Goal: Task Accomplishment & Management: Complete application form

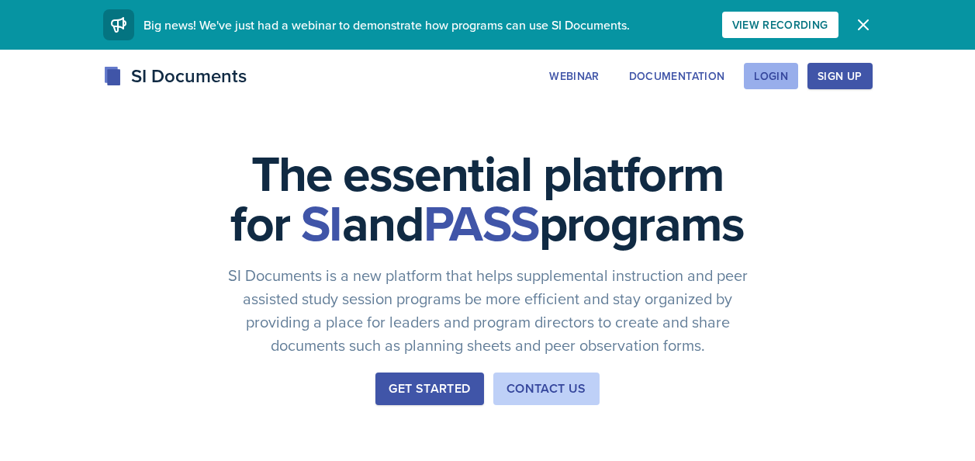
click at [775, 80] on div "Login" at bounding box center [771, 76] width 34 height 12
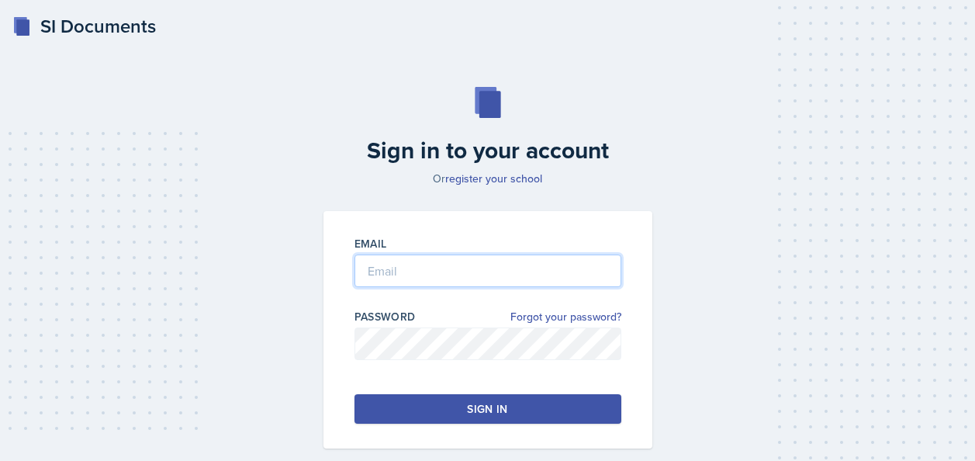
click at [415, 277] on input "email" at bounding box center [487, 270] width 267 height 33
type input "[EMAIL_ADDRESS][DOMAIN_NAME]"
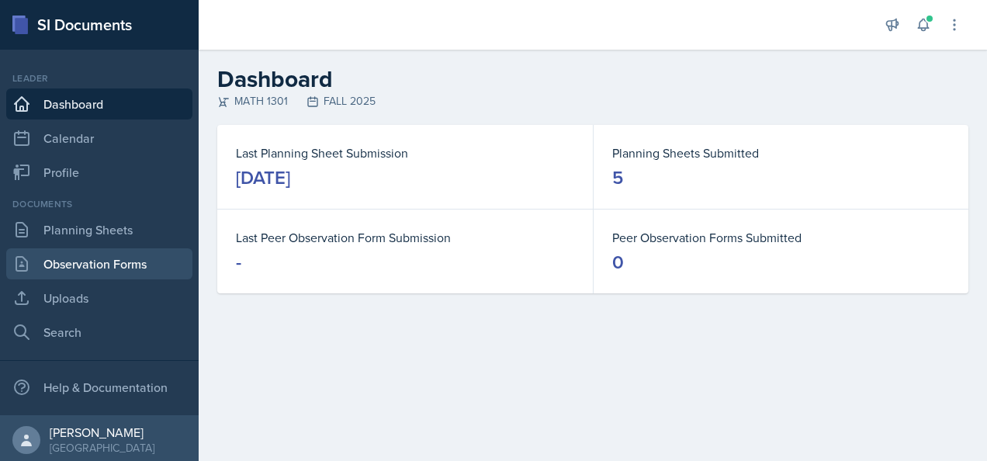
click at [77, 275] on link "Observation Forms" at bounding box center [99, 263] width 186 height 31
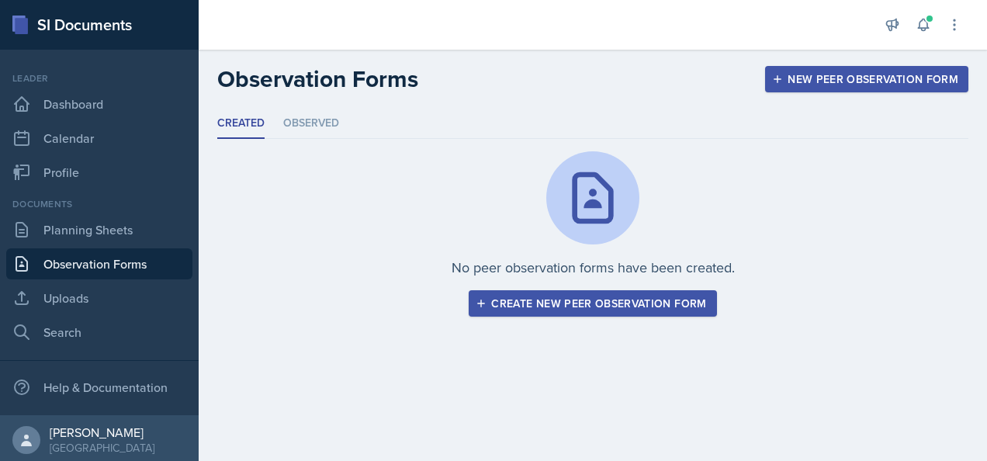
click at [627, 303] on div "Create new peer observation form" at bounding box center [592, 303] width 227 height 12
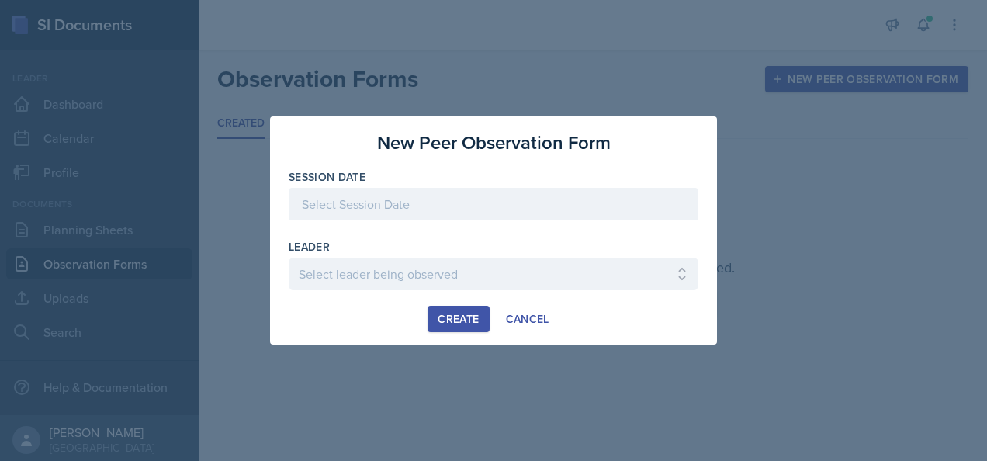
click at [427, 205] on div at bounding box center [493, 204] width 409 height 33
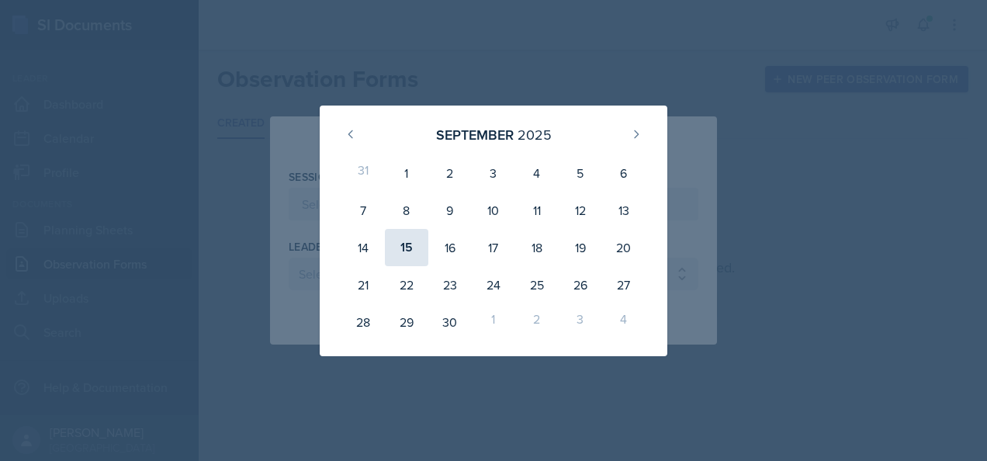
click at [406, 247] on div "15" at bounding box center [406, 247] width 43 height 37
type input "[DATE]"
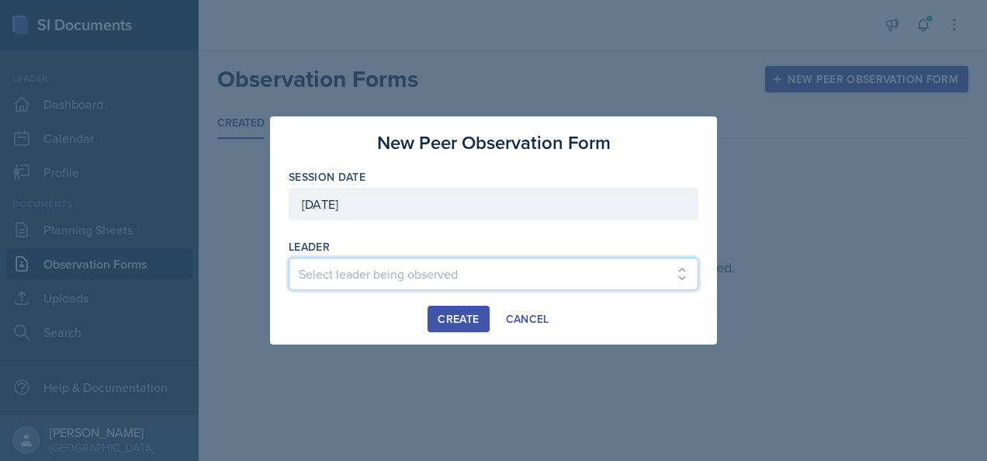
click at [386, 282] on select "Select leader being observed [PERSON_NAME] / CHEM 1307 [PERSON_NAME] / BIOL 130…" at bounding box center [493, 273] width 409 height 33
select select "bb295913-fe78-441b-a875-d62290bd0881"
click at [289, 257] on select "Select leader being observed [PERSON_NAME] / CHEM 1307 [PERSON_NAME] / BIOL 130…" at bounding box center [493, 273] width 409 height 33
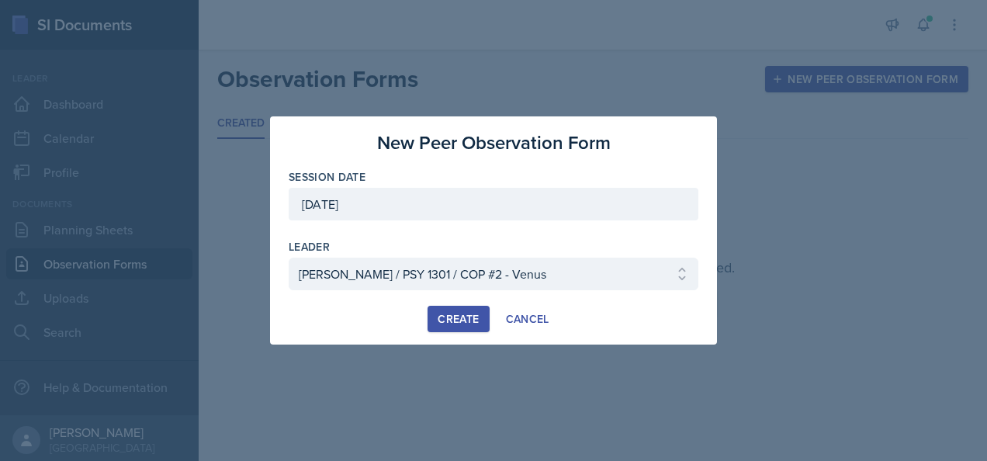
click at [456, 316] on div "Create" at bounding box center [457, 319] width 41 height 12
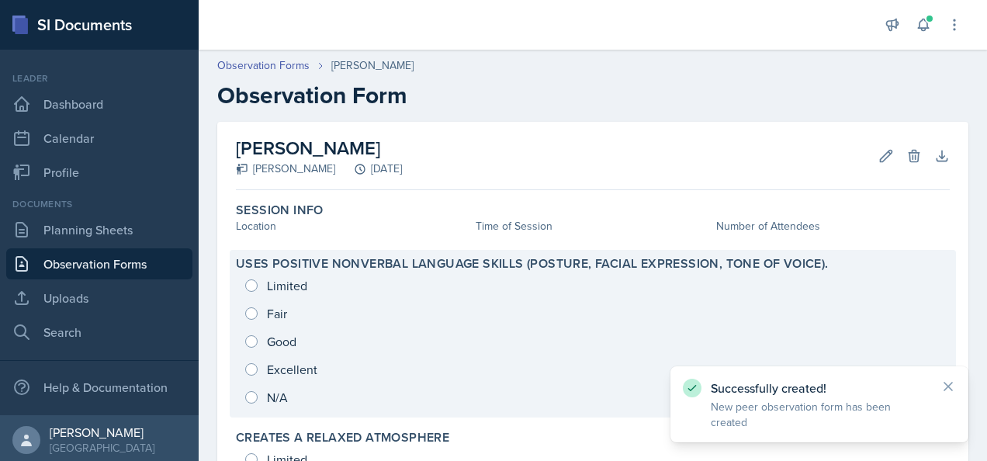
click at [285, 365] on div "Limited Fair Good Excellent N/A" at bounding box center [593, 341] width 714 height 140
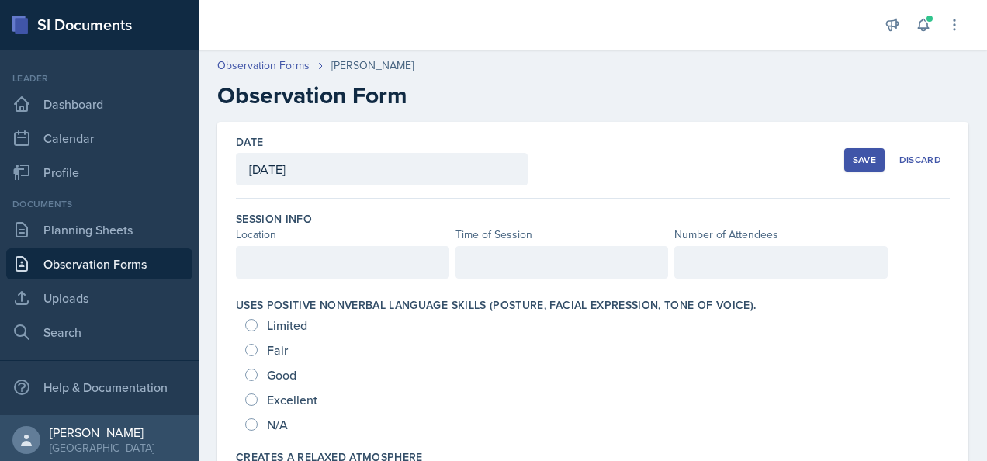
click at [361, 257] on div at bounding box center [342, 262] width 213 height 33
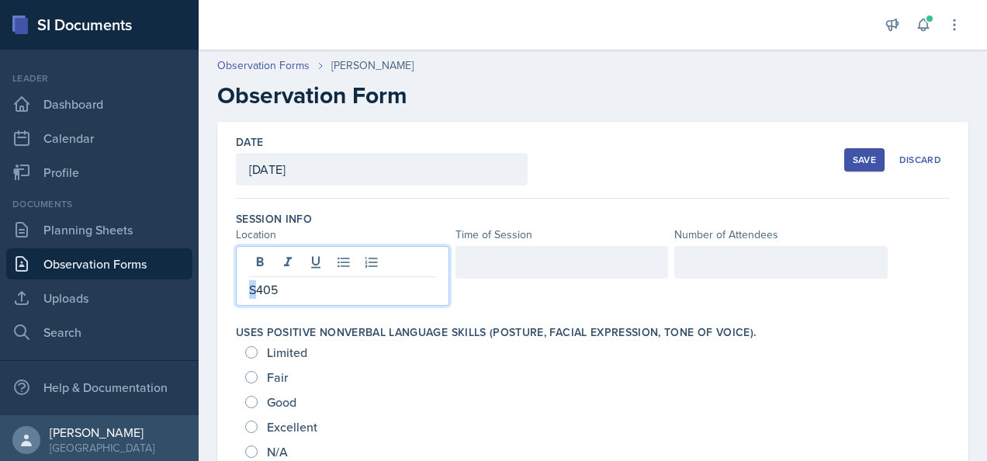
drag, startPoint x: 257, startPoint y: 289, endPoint x: 244, endPoint y: 293, distance: 14.0
click at [244, 293] on div "S405" at bounding box center [342, 276] width 213 height 60
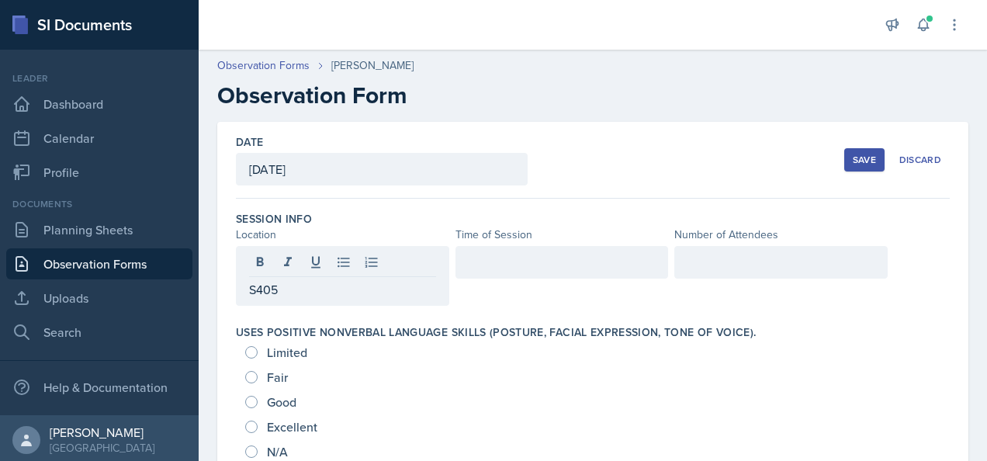
click at [557, 272] on div at bounding box center [561, 262] width 213 height 33
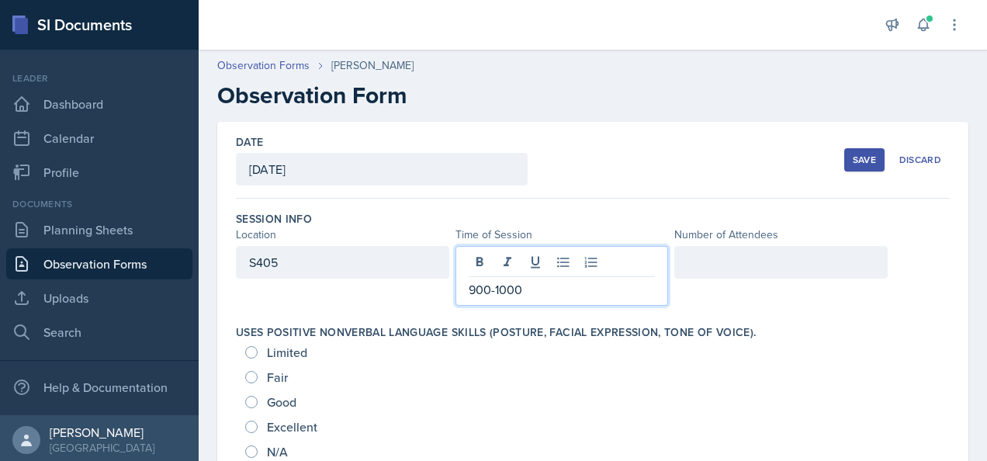
drag, startPoint x: 707, startPoint y: 265, endPoint x: 700, endPoint y: 272, distance: 9.9
click at [703, 270] on div at bounding box center [780, 262] width 213 height 33
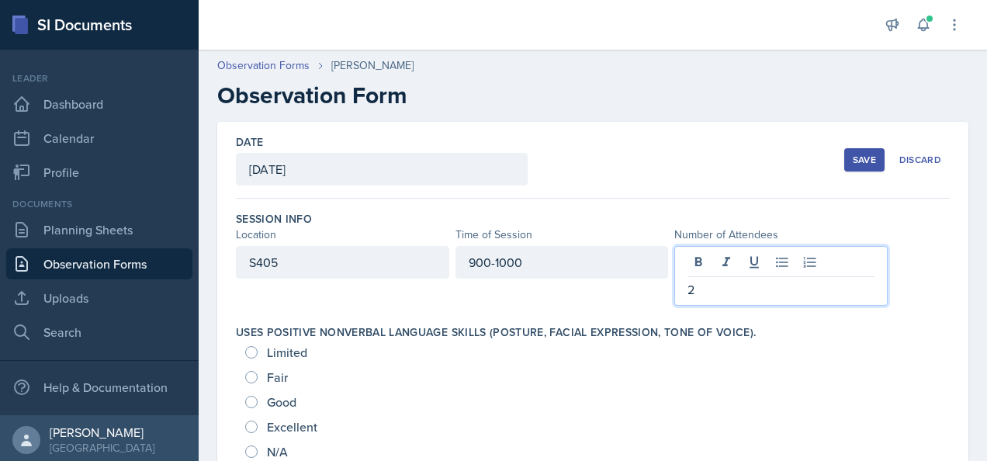
drag, startPoint x: 638, startPoint y: 176, endPoint x: 628, endPoint y: 178, distance: 10.2
click at [636, 175] on div "Date [DATE] [DATE] 31 1 2 3 4 5 6 7 8 9 10 11 12 13 14 15 16 17 18 19 20 21 22 …" at bounding box center [593, 160] width 714 height 77
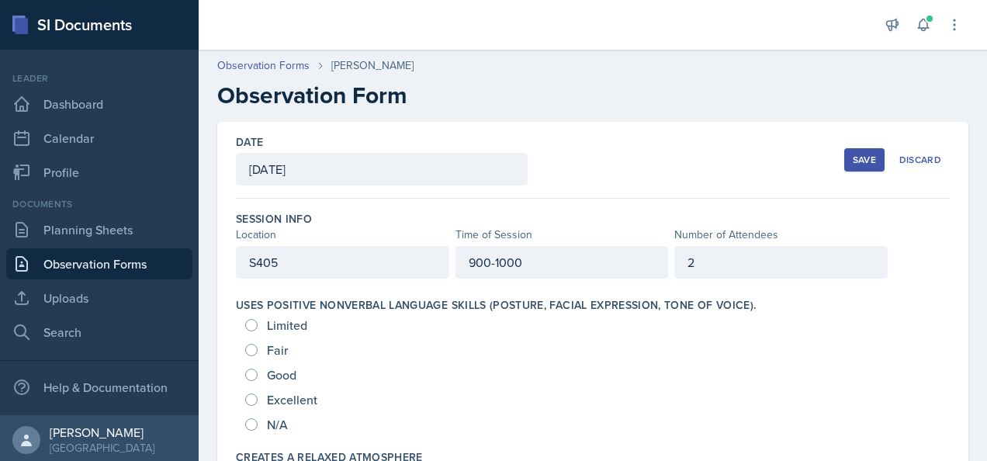
click at [300, 399] on span "Excellent" at bounding box center [292, 400] width 50 height 16
click at [257, 399] on input "Excellent" at bounding box center [251, 399] width 12 height 12
radio input "true"
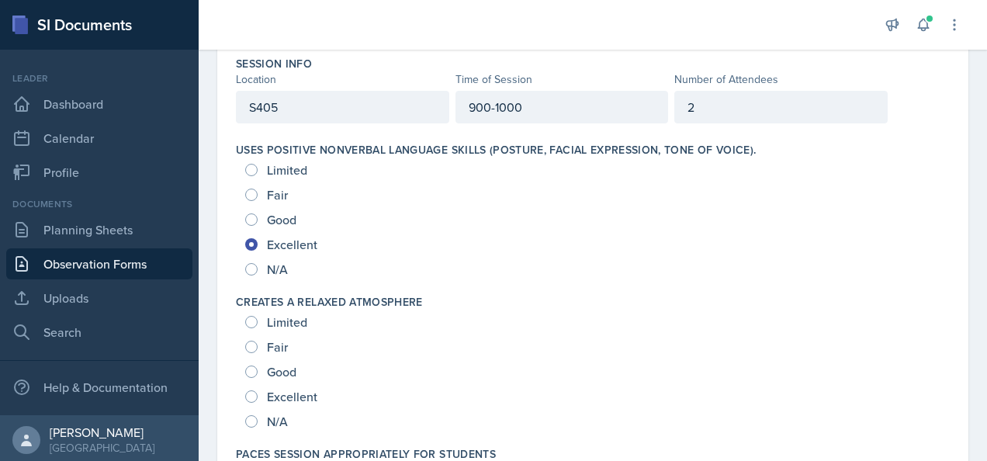
click at [282, 398] on span "Excellent" at bounding box center [292, 397] width 50 height 16
click at [257, 398] on input "Excellent" at bounding box center [251, 396] width 12 height 12
radio input "true"
drag, startPoint x: 293, startPoint y: 320, endPoint x: 291, endPoint y: 334, distance: 14.2
click at [293, 320] on span "Limited" at bounding box center [287, 322] width 40 height 16
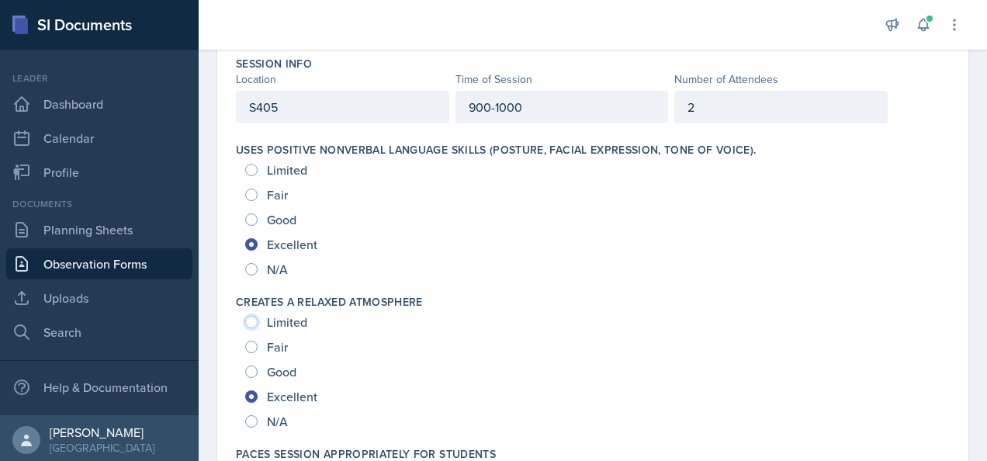
click at [257, 320] on input "Limited" at bounding box center [251, 322] width 12 height 12
radio input "true"
click at [278, 397] on span "Excellent" at bounding box center [292, 397] width 50 height 16
click at [257, 397] on input "Excellent" at bounding box center [251, 396] width 12 height 12
radio input "true"
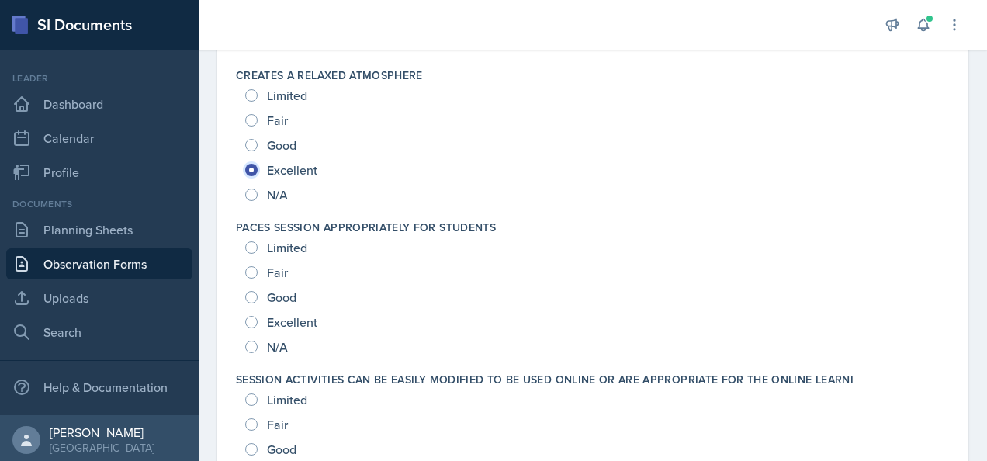
scroll to position [465, 0]
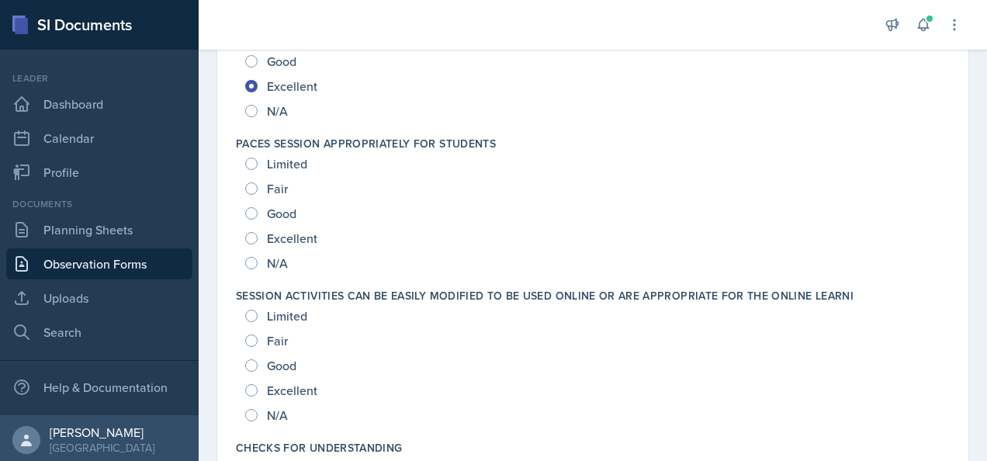
click at [278, 242] on span "Excellent" at bounding box center [292, 238] width 50 height 16
click at [257, 242] on input "Excellent" at bounding box center [251, 238] width 12 height 12
radio input "true"
click at [282, 392] on span "Excellent" at bounding box center [292, 390] width 50 height 16
click at [257, 392] on input "Excellent" at bounding box center [251, 390] width 12 height 12
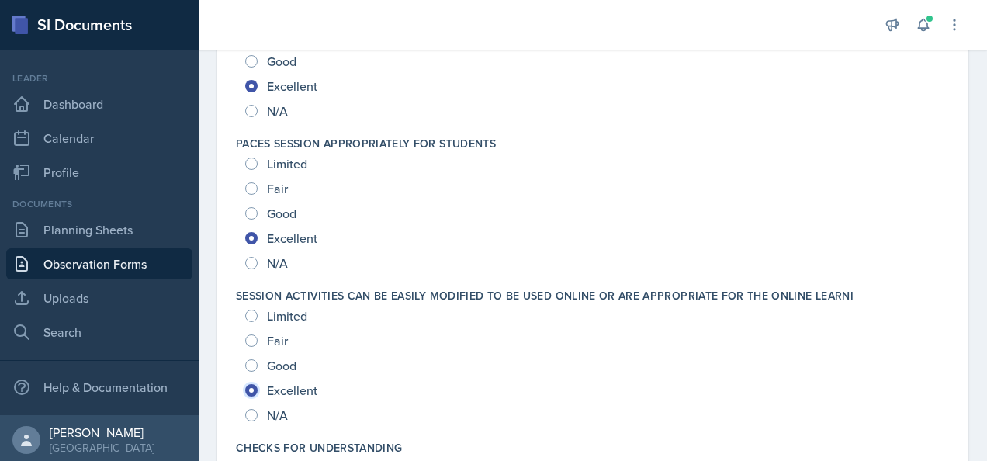
radio input "true"
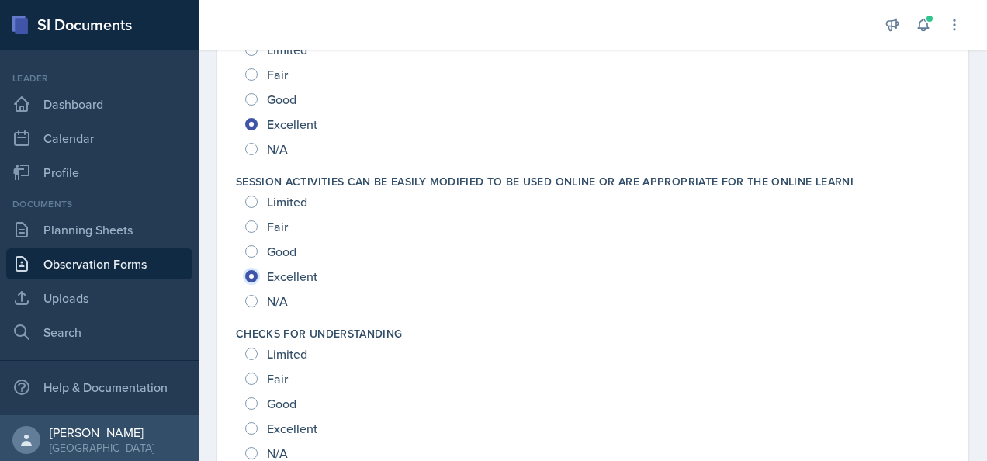
scroll to position [620, 0]
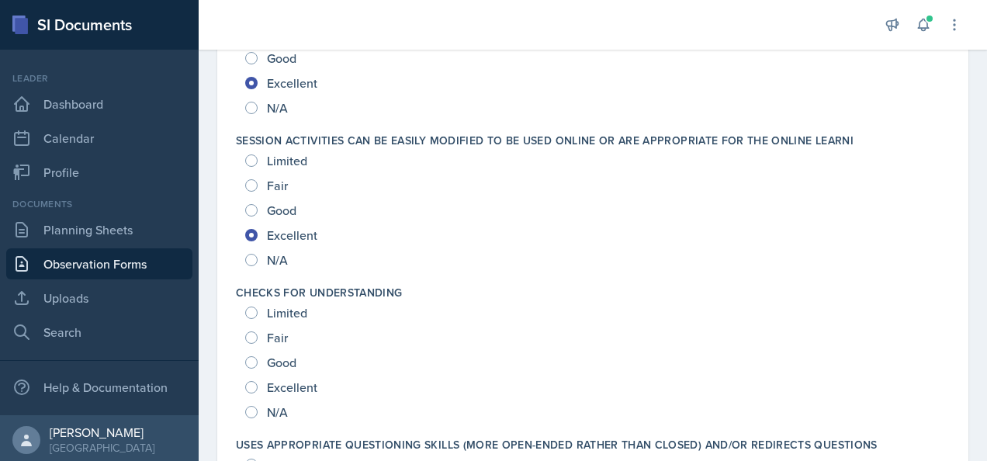
click at [289, 389] on span "Excellent" at bounding box center [292, 387] width 50 height 16
click at [257, 389] on input "Excellent" at bounding box center [251, 387] width 12 height 12
radio input "true"
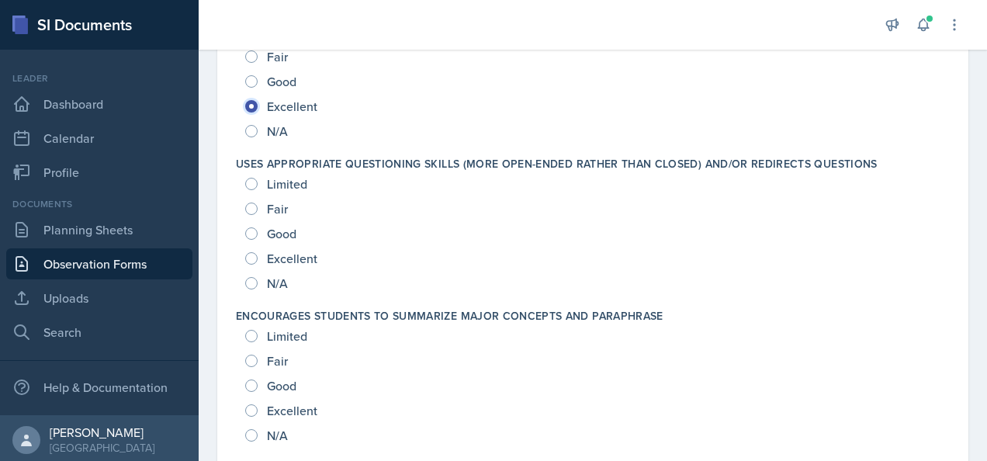
scroll to position [1008, 0]
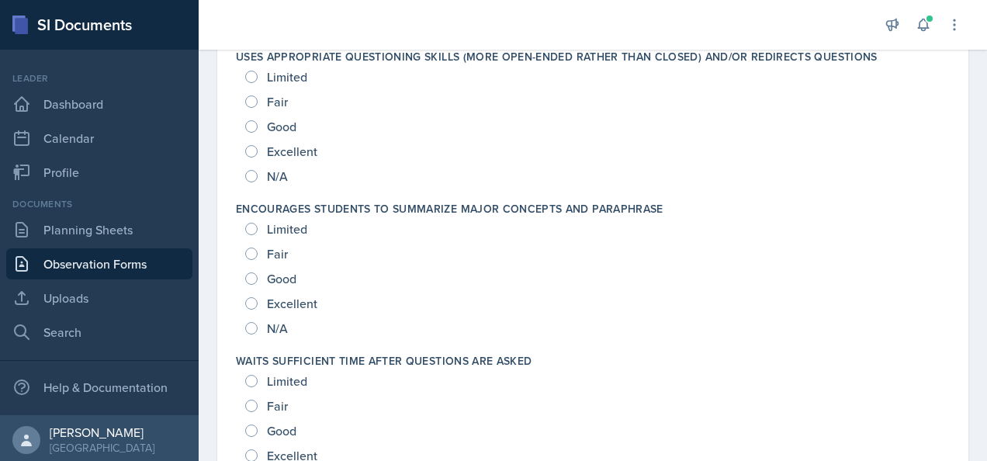
click at [285, 143] on span "Excellent" at bounding box center [292, 151] width 50 height 16
click at [257, 145] on input "Excellent" at bounding box center [251, 151] width 12 height 12
radio input "true"
drag, startPoint x: 285, startPoint y: 303, endPoint x: 282, endPoint y: 349, distance: 45.9
click at [285, 302] on span "Excellent" at bounding box center [292, 303] width 50 height 16
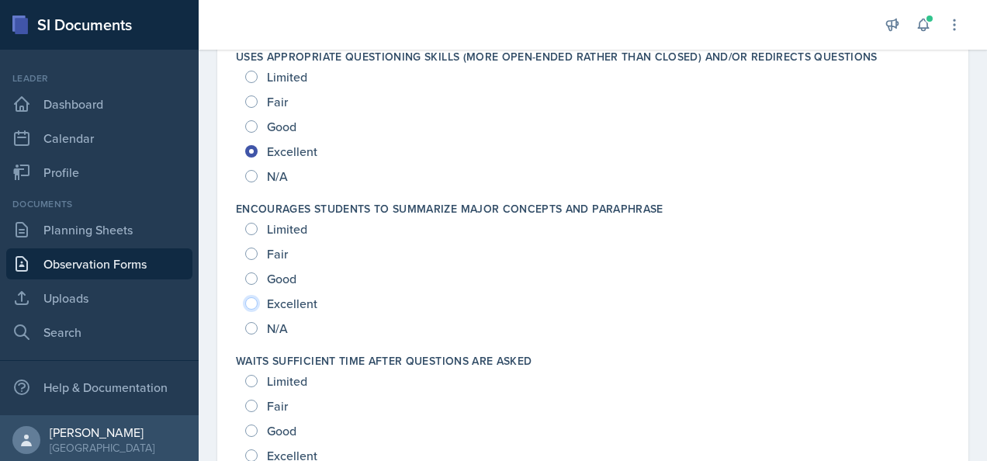
click at [257, 302] on input "Excellent" at bounding box center [251, 303] width 12 height 12
radio input "true"
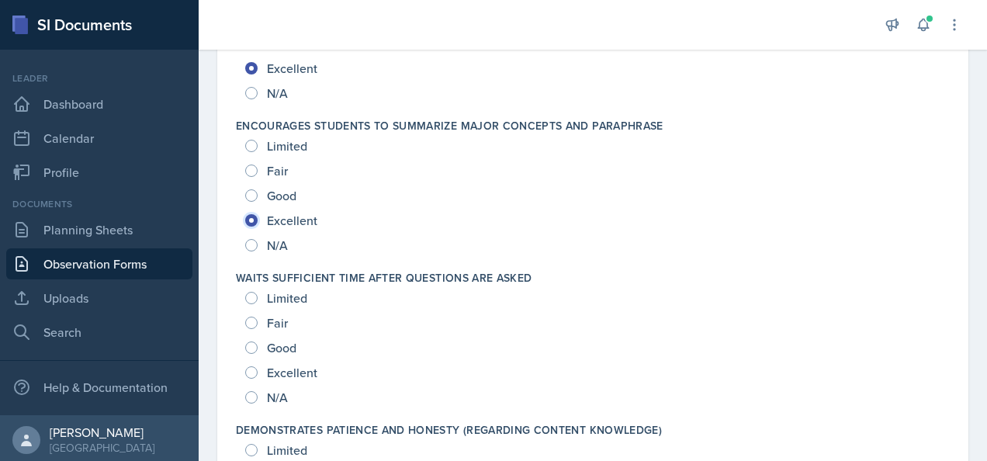
scroll to position [1163, 0]
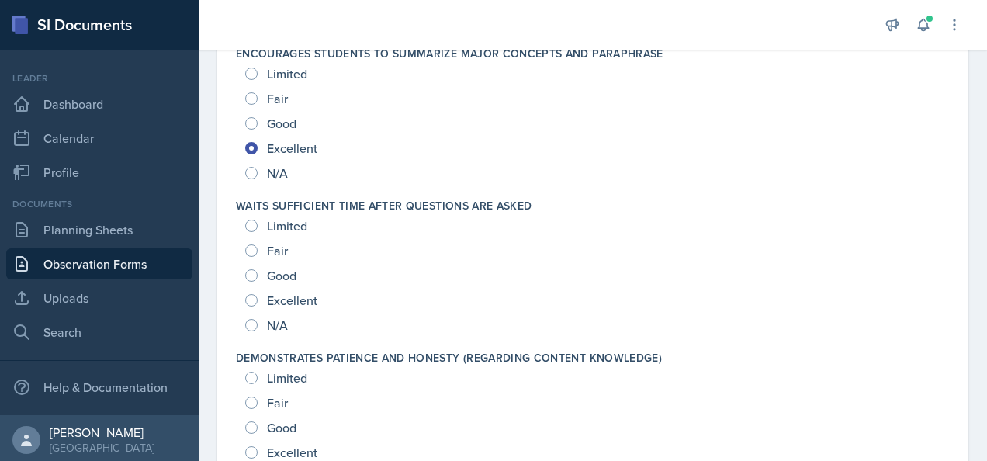
click at [299, 289] on div "Excellent" at bounding box center [282, 300] width 75 height 25
click at [271, 221] on span "Limited" at bounding box center [287, 226] width 40 height 16
click at [257, 221] on input "Limited" at bounding box center [251, 225] width 12 height 12
radio input "true"
click at [302, 306] on span "Excellent" at bounding box center [292, 300] width 50 height 16
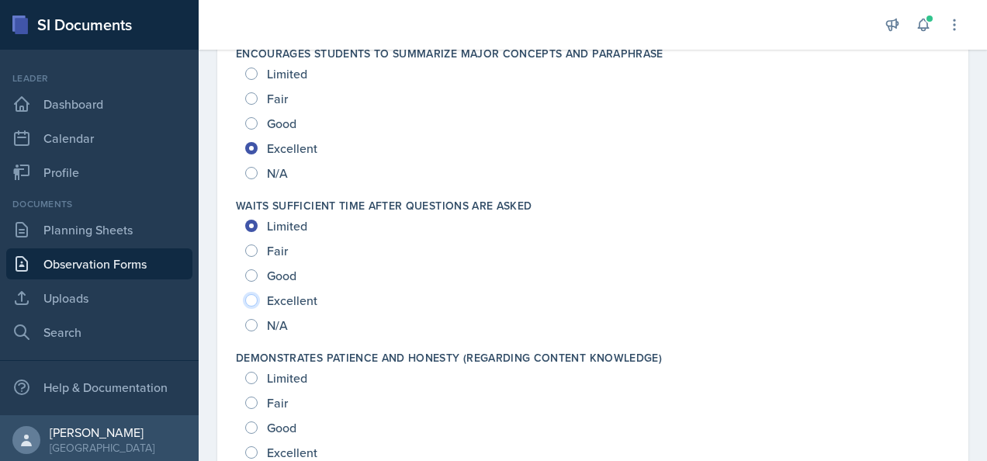
click at [257, 306] on input "Excellent" at bounding box center [251, 300] width 12 height 12
radio input "true"
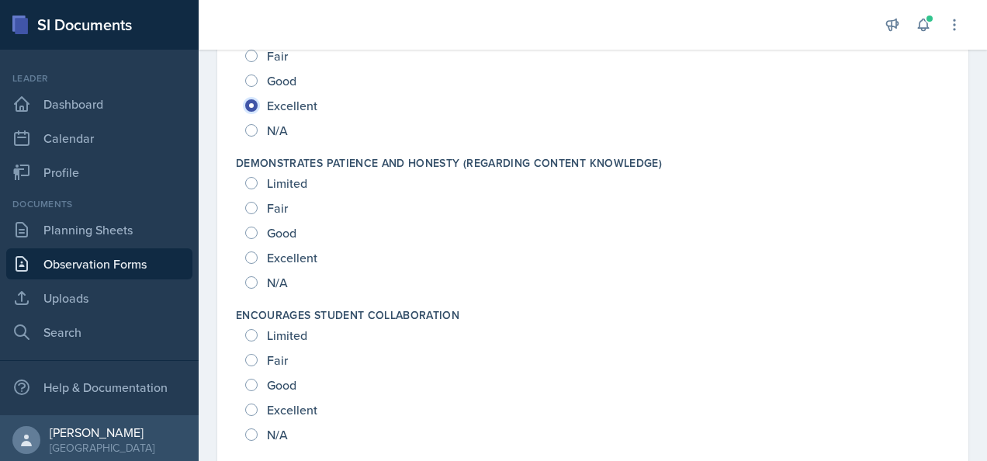
scroll to position [1396, 0]
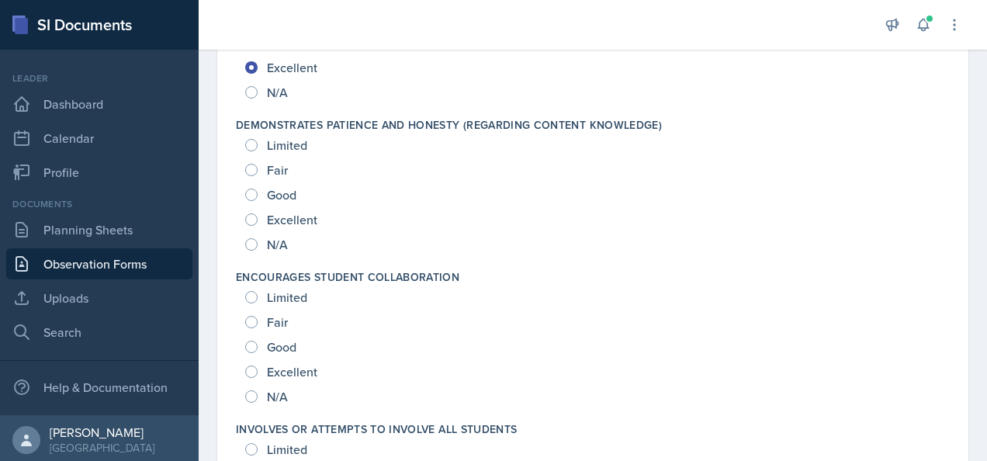
click at [285, 223] on span "Excellent" at bounding box center [292, 220] width 50 height 16
click at [257, 223] on input "Excellent" at bounding box center [251, 219] width 12 height 12
radio input "true"
click at [278, 368] on span "Excellent" at bounding box center [292, 372] width 50 height 16
click at [257, 368] on input "Excellent" at bounding box center [251, 371] width 12 height 12
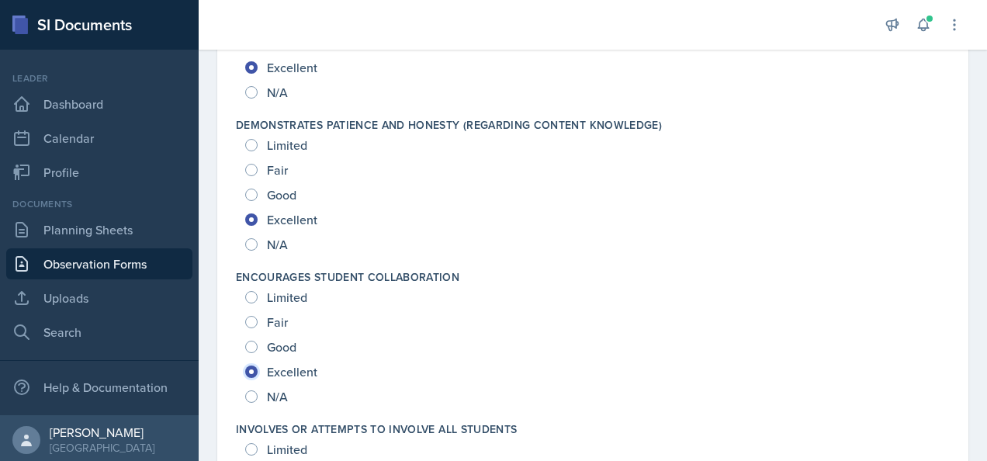
radio input "true"
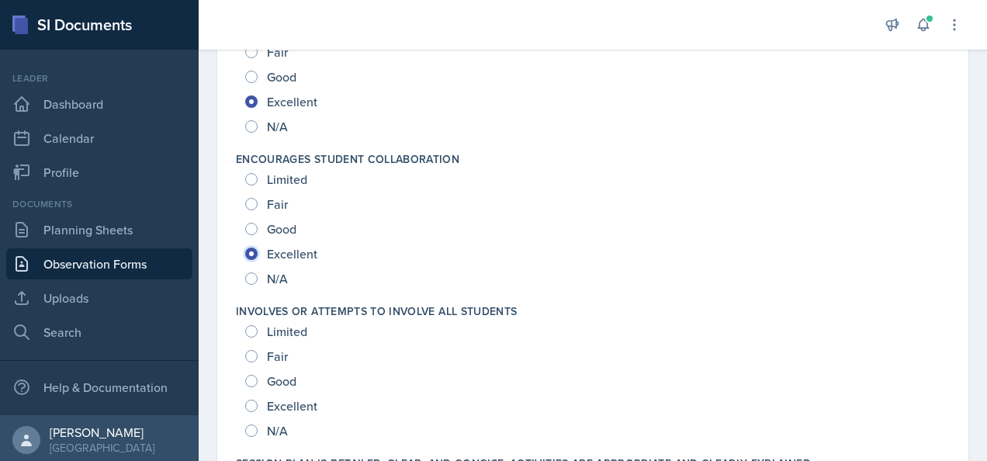
scroll to position [1629, 0]
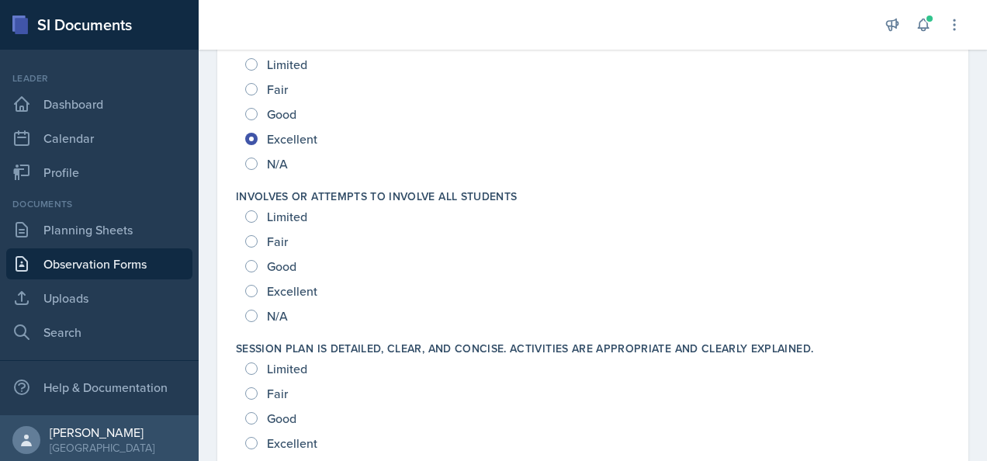
click at [289, 286] on span "Excellent" at bounding box center [292, 291] width 50 height 16
click at [257, 286] on input "Excellent" at bounding box center [251, 291] width 12 height 12
radio input "true"
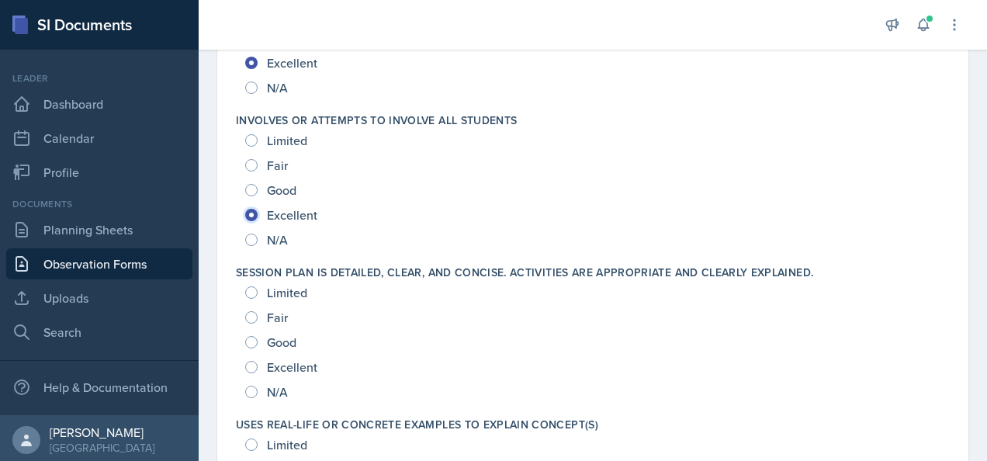
scroll to position [1706, 0]
click at [279, 369] on span "Excellent" at bounding box center [292, 366] width 50 height 16
click at [257, 369] on input "Excellent" at bounding box center [251, 365] width 12 height 12
radio input "true"
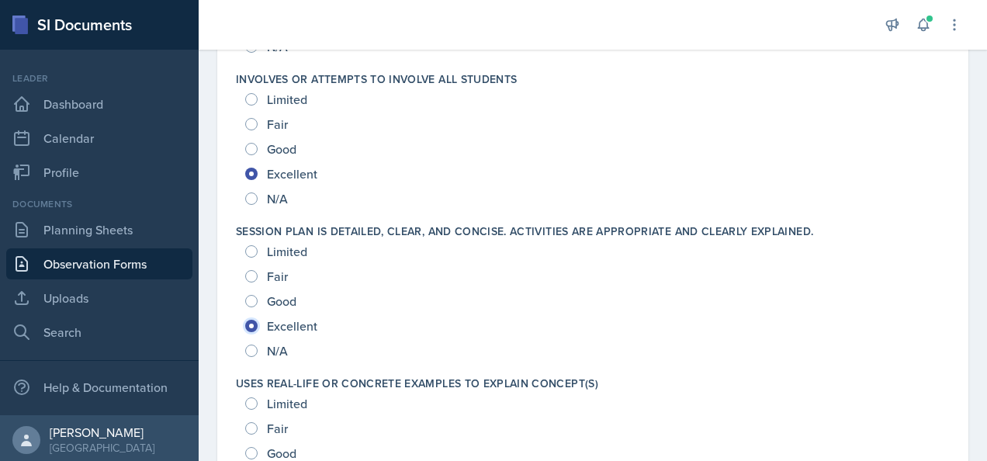
scroll to position [1861, 0]
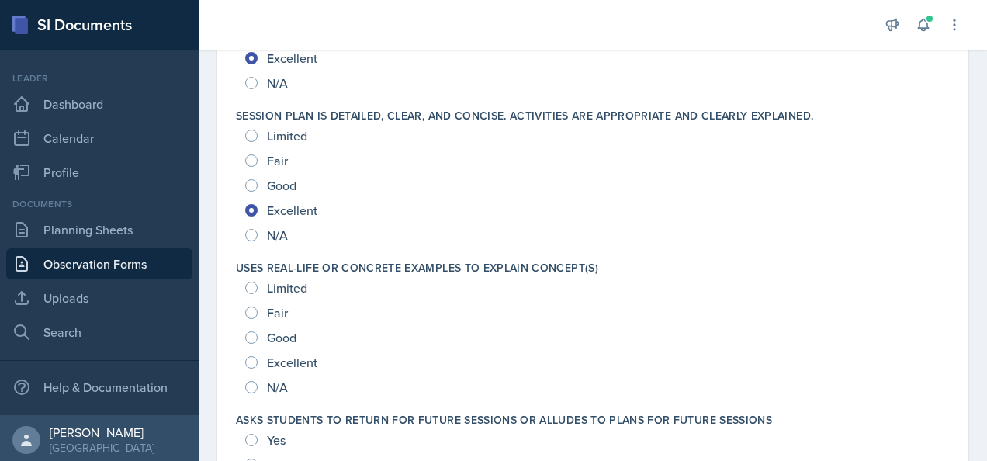
click at [293, 359] on span "Excellent" at bounding box center [292, 362] width 50 height 16
click at [257, 359] on input "Excellent" at bounding box center [251, 362] width 12 height 12
radio input "true"
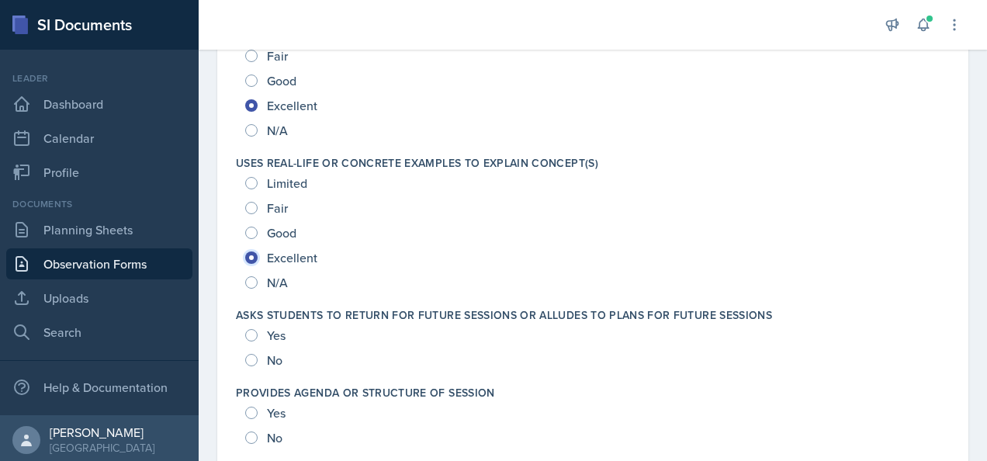
scroll to position [2094, 0]
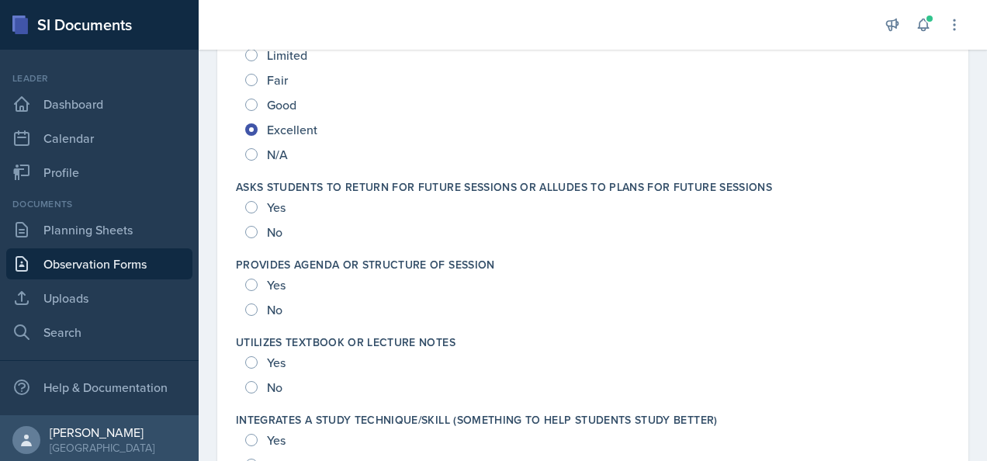
click at [274, 209] on span "Yes" at bounding box center [276, 207] width 19 height 16
click at [257, 209] on input "Yes" at bounding box center [251, 207] width 12 height 12
radio input "true"
click at [266, 288] on div "Yes" at bounding box center [266, 284] width 43 height 25
click at [266, 361] on div "Yes" at bounding box center [266, 362] width 43 height 25
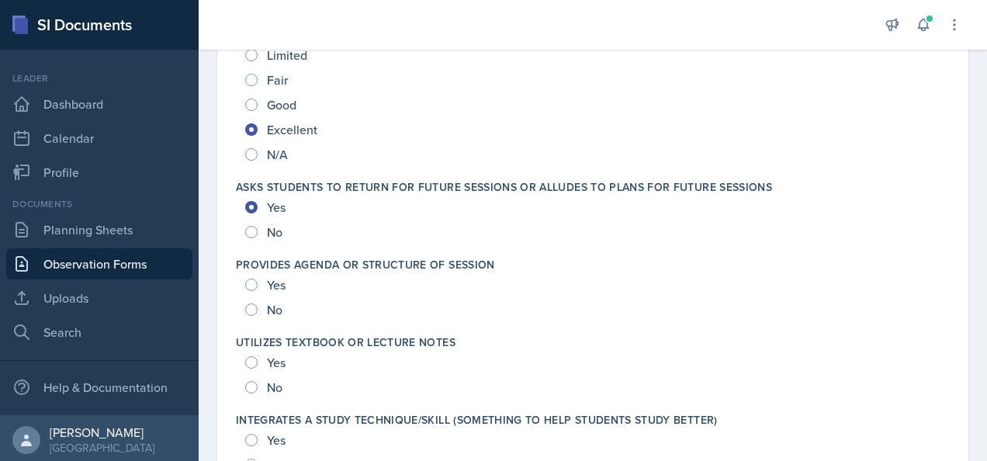
click at [275, 282] on span "Yes" at bounding box center [276, 285] width 19 height 16
click at [257, 282] on input "Yes" at bounding box center [251, 284] width 12 height 12
radio input "true"
click at [268, 358] on span "Yes" at bounding box center [276, 362] width 19 height 16
click at [257, 358] on input "Yes" at bounding box center [251, 362] width 12 height 12
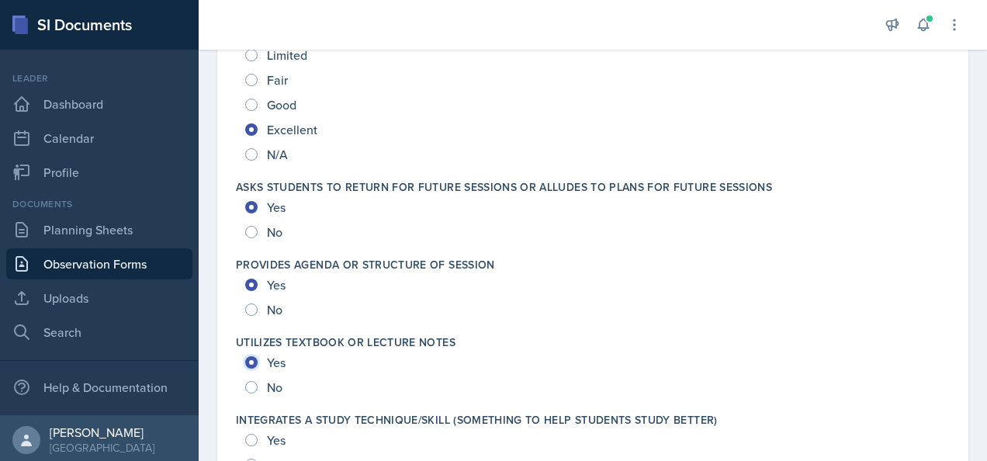
radio input "true"
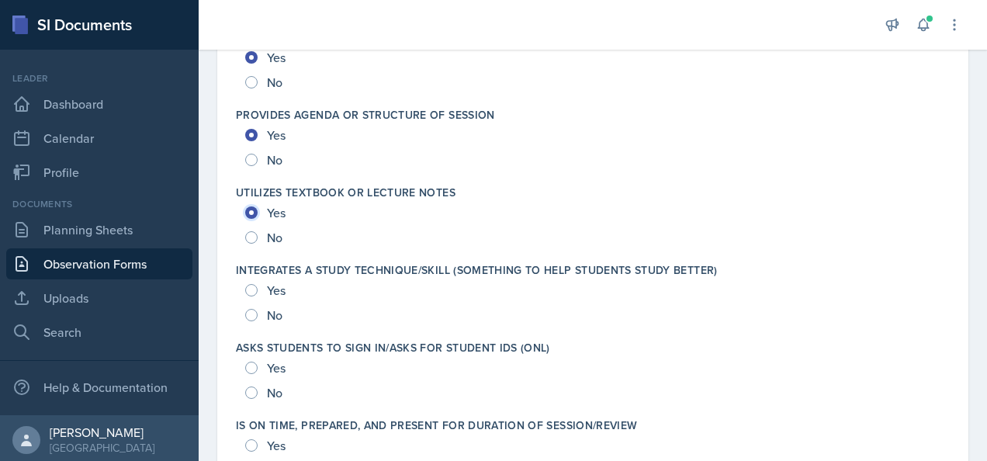
scroll to position [2249, 0]
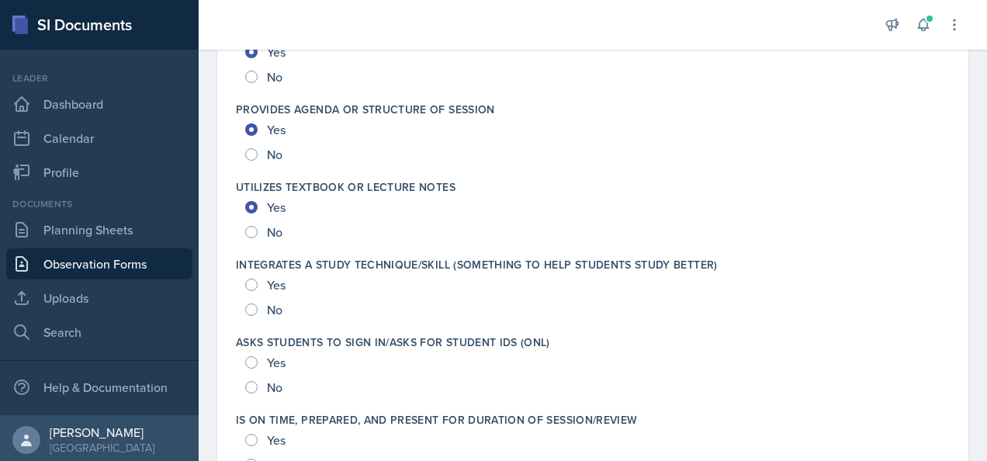
click at [268, 282] on span "Yes" at bounding box center [276, 285] width 19 height 16
click at [257, 282] on input "Yes" at bounding box center [251, 284] width 12 height 12
radio input "true"
click at [281, 357] on span "Yes" at bounding box center [276, 362] width 19 height 16
click at [257, 357] on input "Yes" at bounding box center [251, 362] width 12 height 12
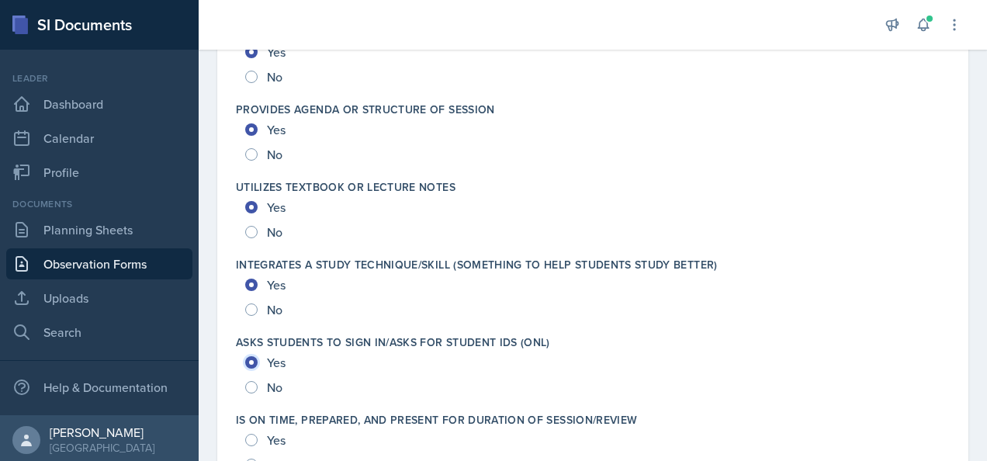
radio input "true"
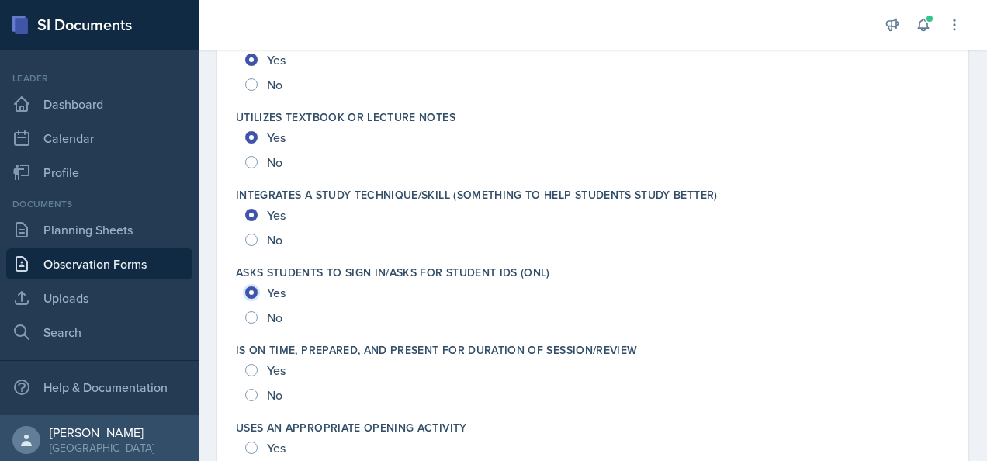
scroll to position [2327, 0]
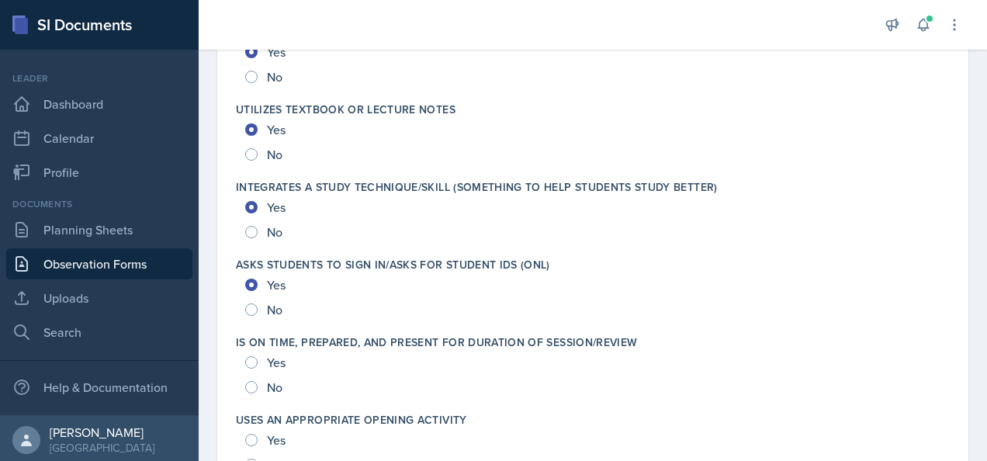
click at [265, 368] on div "Yes" at bounding box center [266, 362] width 43 height 25
click at [264, 369] on div "Yes" at bounding box center [266, 362] width 43 height 25
click at [247, 357] on input "Yes" at bounding box center [251, 362] width 12 height 12
radio input "true"
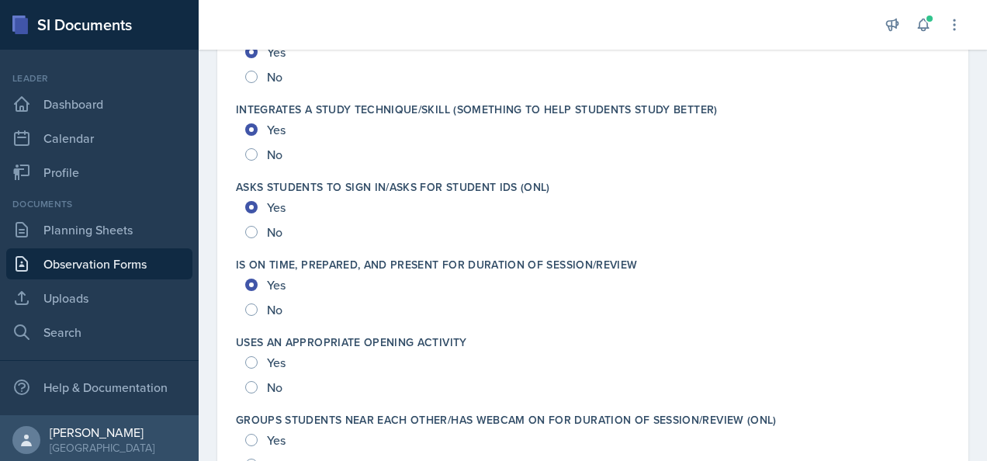
click at [277, 360] on span "Yes" at bounding box center [276, 362] width 19 height 16
click at [257, 360] on input "Yes" at bounding box center [251, 362] width 12 height 12
radio input "true"
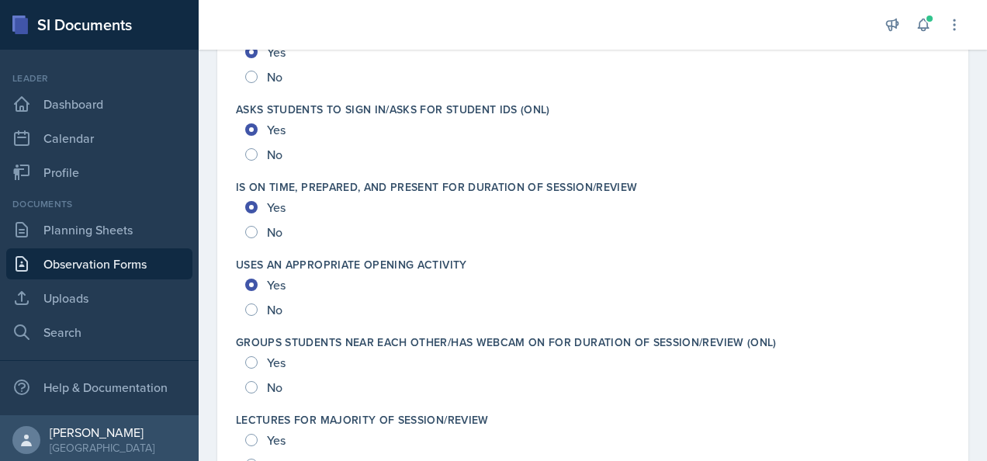
click at [278, 358] on span "Yes" at bounding box center [276, 362] width 19 height 16
click at [257, 358] on input "Yes" at bounding box center [251, 362] width 12 height 12
radio input "true"
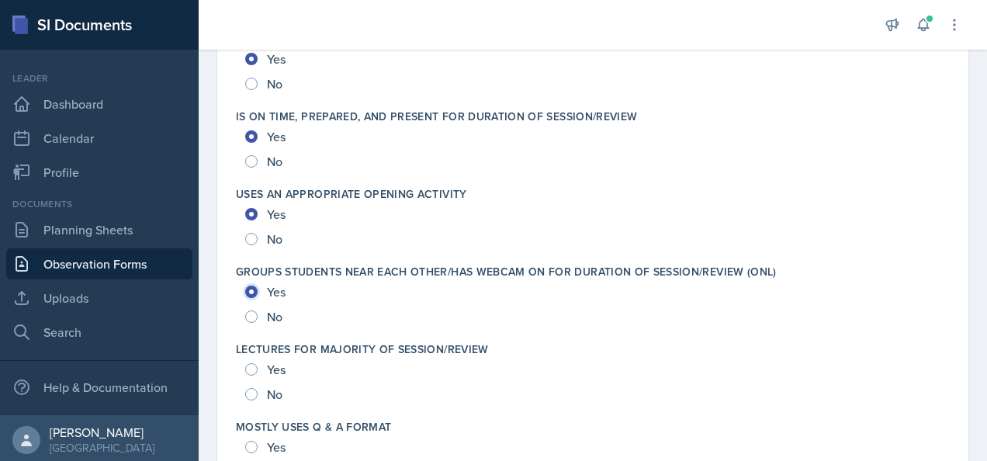
scroll to position [2559, 0]
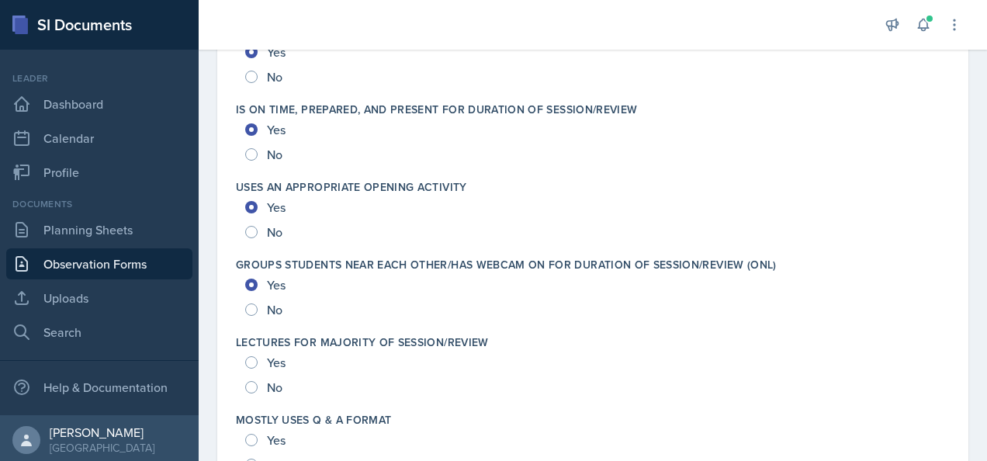
click at [277, 361] on span "Yes" at bounding box center [276, 362] width 19 height 16
click at [257, 361] on input "Yes" at bounding box center [251, 362] width 12 height 12
radio input "true"
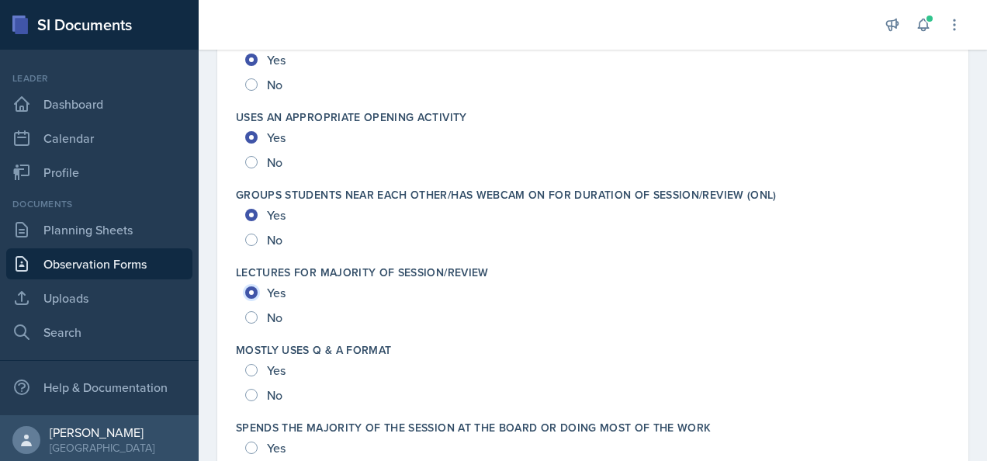
scroll to position [2714, 0]
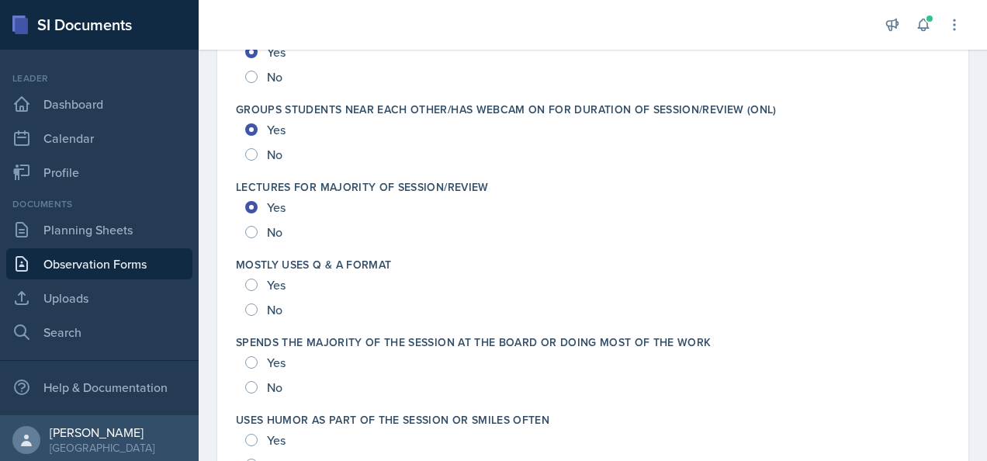
click at [275, 283] on span "Yes" at bounding box center [276, 285] width 19 height 16
click at [257, 283] on input "Yes" at bounding box center [251, 284] width 12 height 12
radio input "true"
click at [266, 230] on div "No" at bounding box center [265, 231] width 40 height 25
click at [252, 360] on input "Yes" at bounding box center [251, 362] width 12 height 12
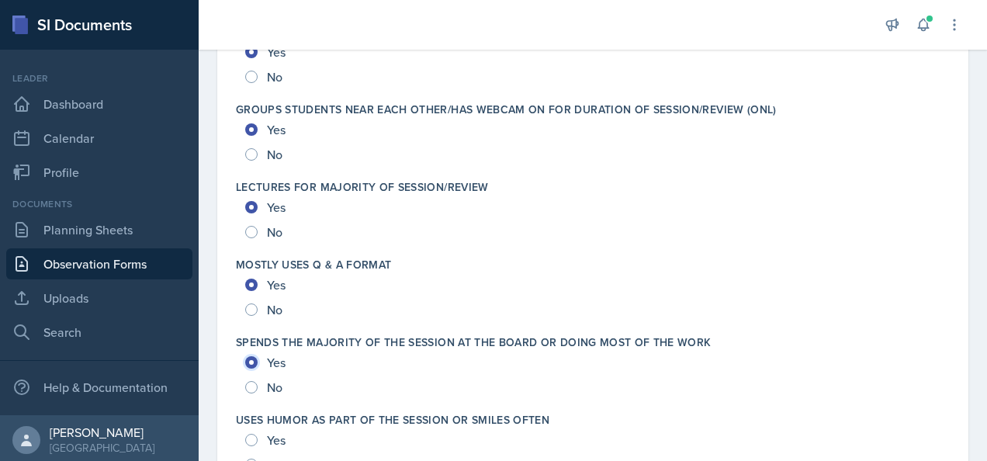
radio input "true"
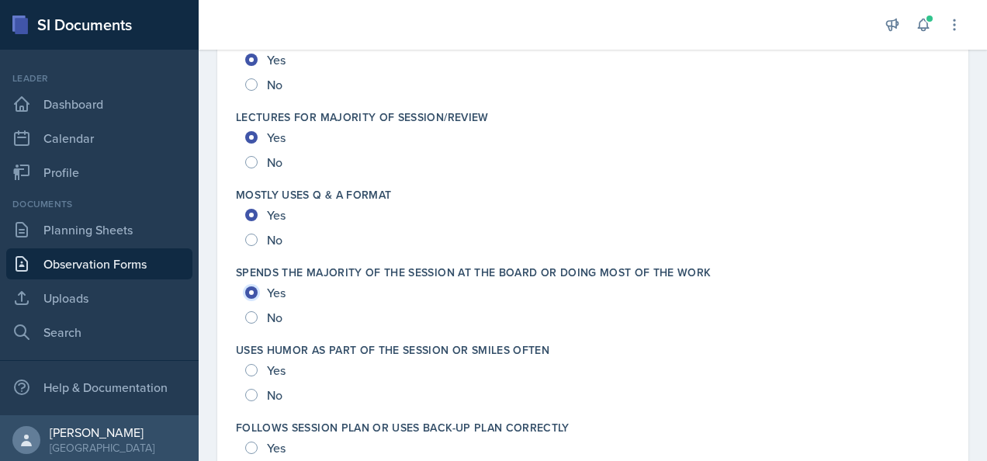
scroll to position [2792, 0]
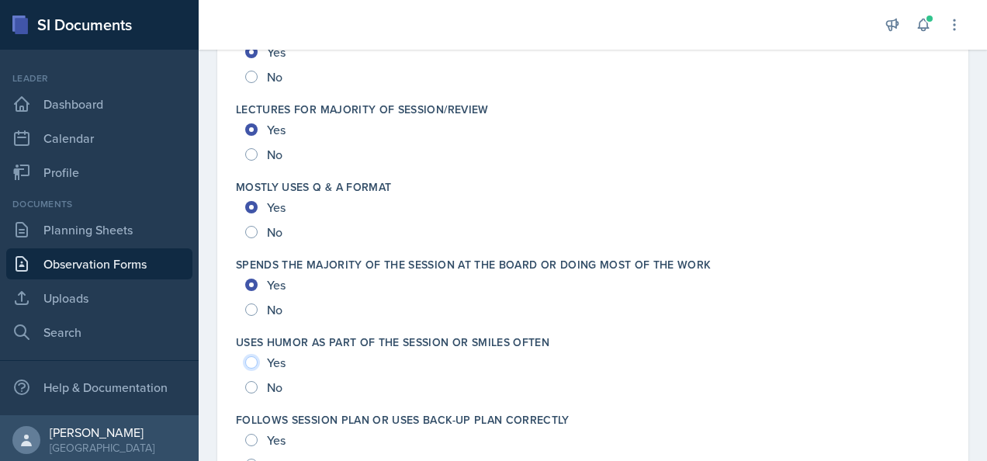
click at [250, 358] on input "Yes" at bounding box center [251, 362] width 12 height 12
radio input "true"
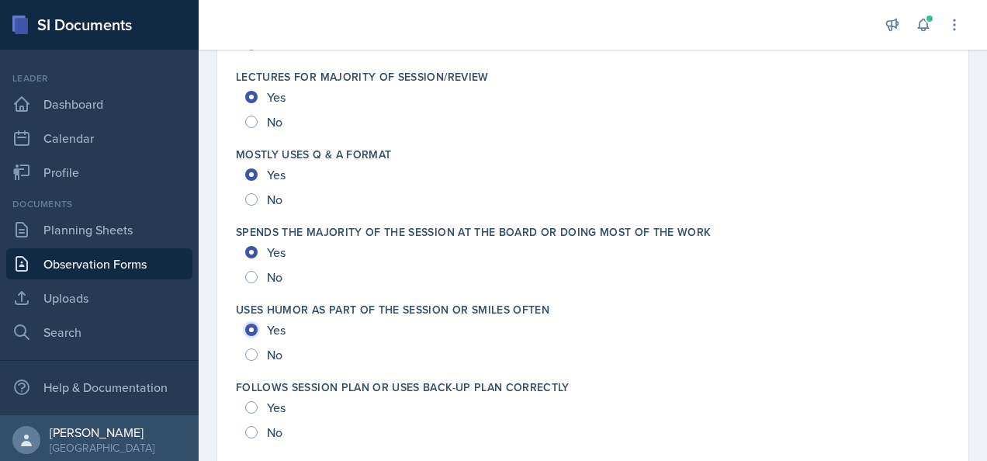
scroll to position [2870, 0]
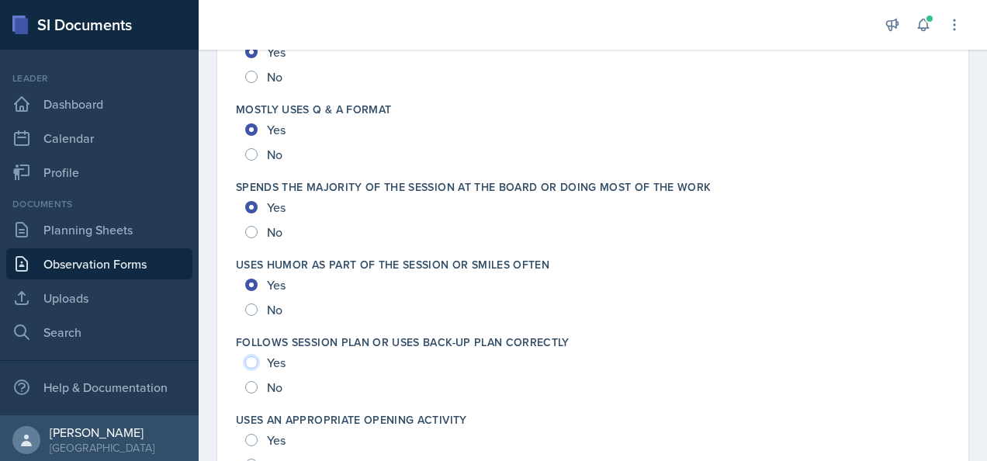
click at [251, 363] on input "Yes" at bounding box center [251, 362] width 12 height 12
radio input "true"
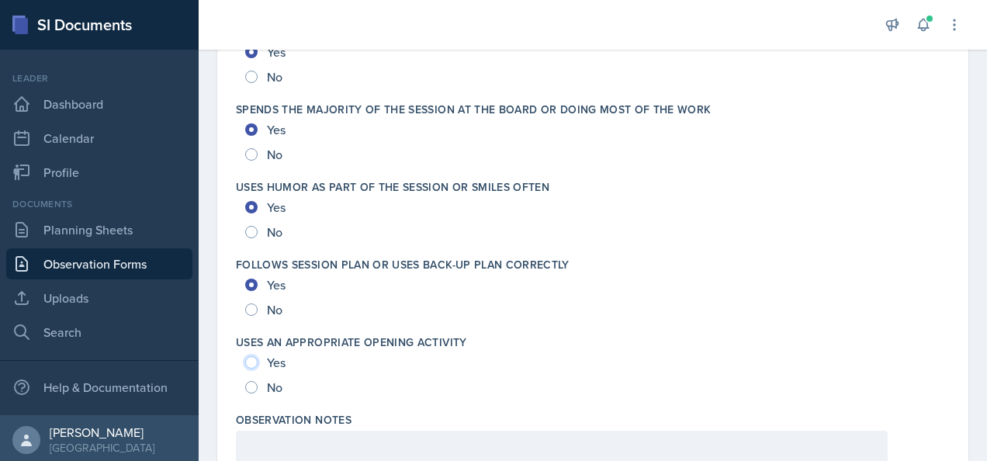
click at [251, 363] on input "Yes" at bounding box center [251, 362] width 12 height 12
radio input "true"
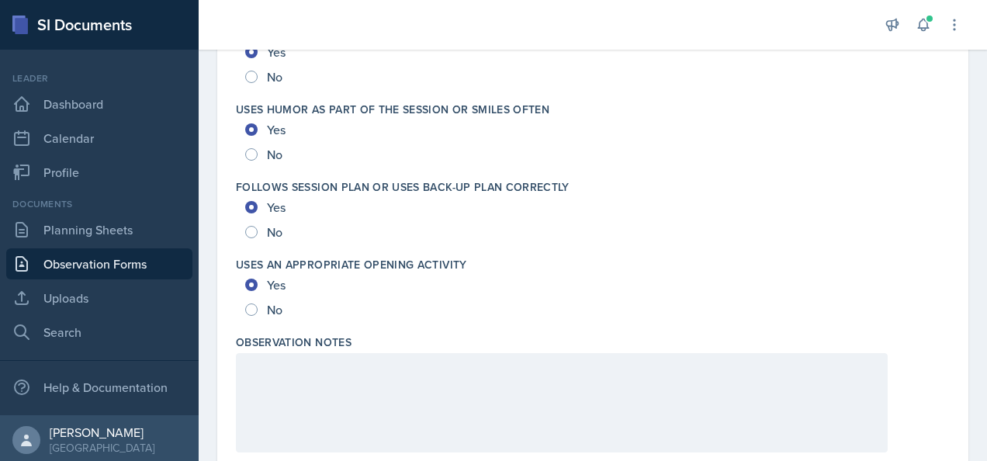
click at [311, 399] on div at bounding box center [561, 402] width 651 height 99
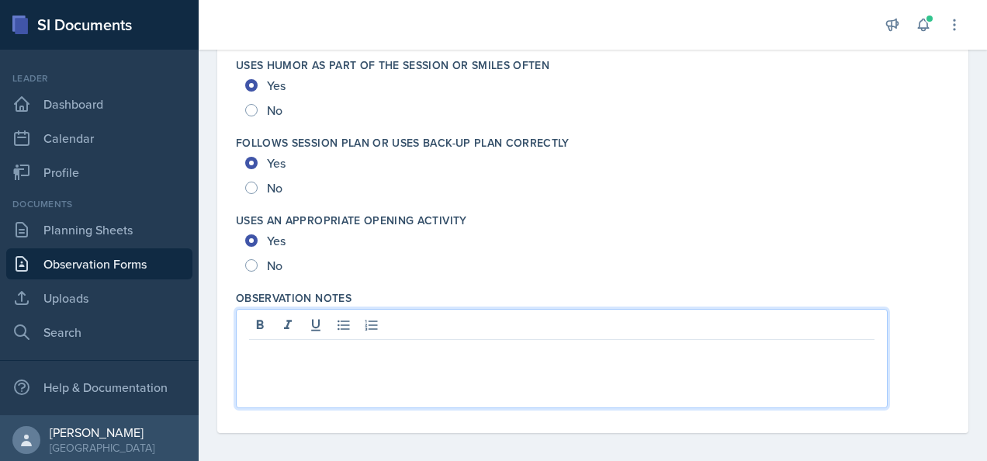
scroll to position [3078, 0]
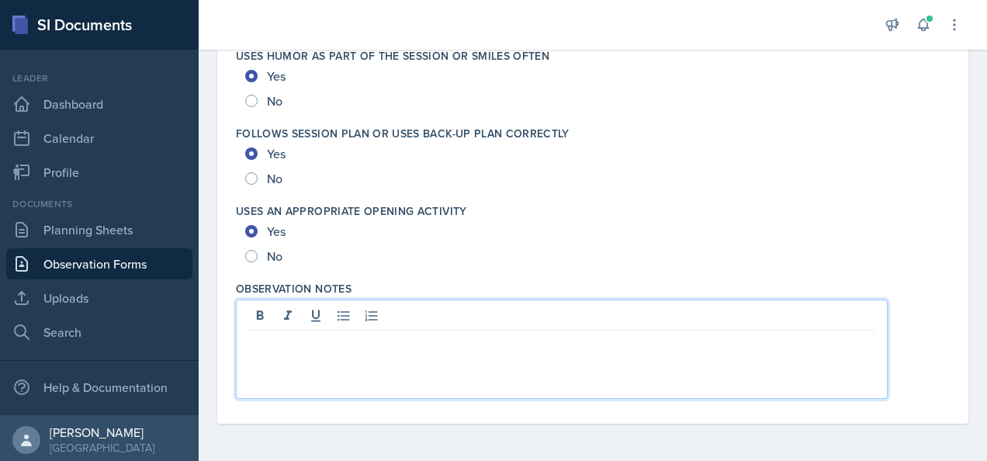
click at [933, 359] on div at bounding box center [593, 348] width 714 height 99
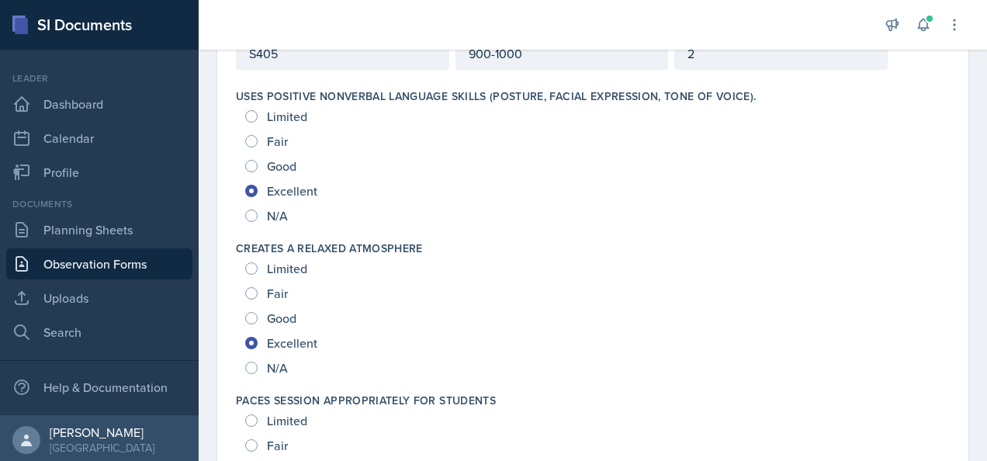
scroll to position [0, 0]
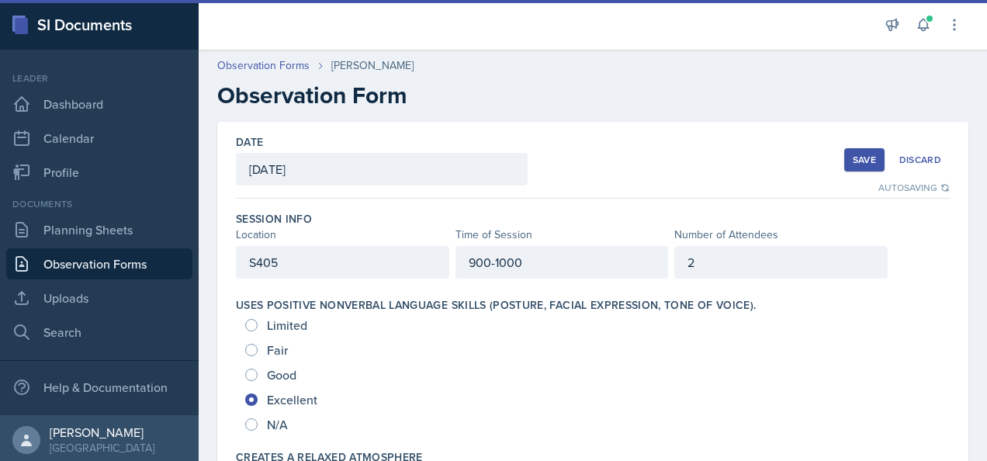
click at [847, 153] on button "Save" at bounding box center [864, 159] width 40 height 23
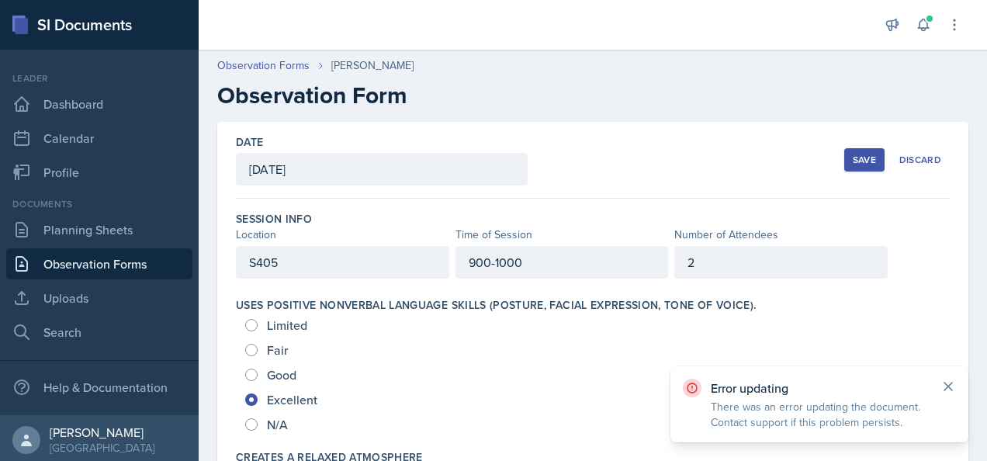
click at [948, 384] on icon at bounding box center [948, 386] width 16 height 16
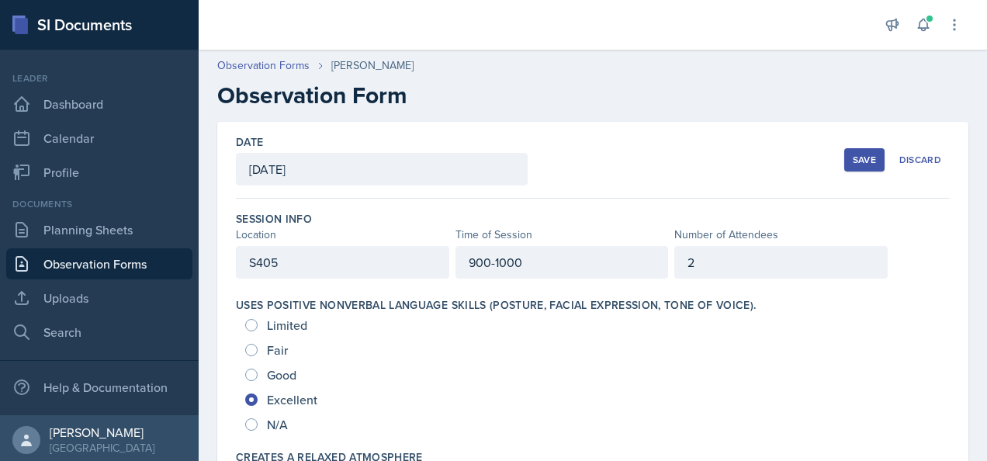
click at [852, 157] on div "Save" at bounding box center [863, 160] width 23 height 12
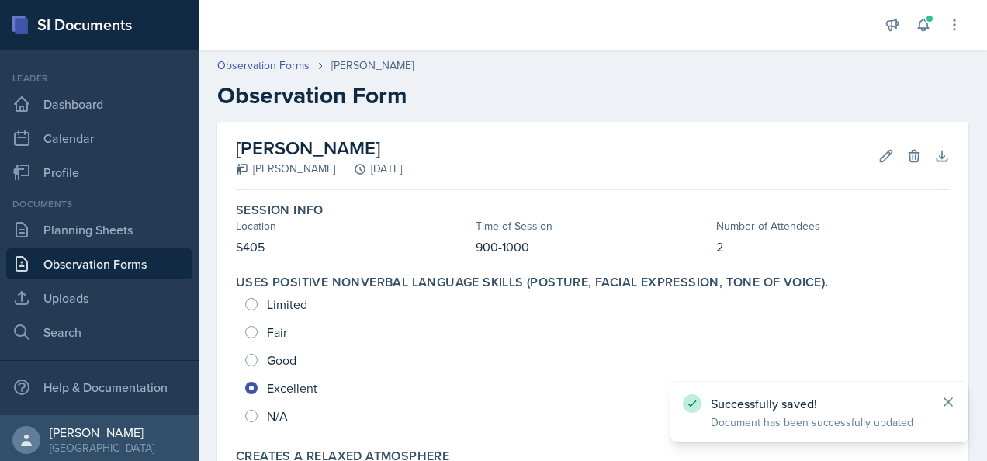
click at [947, 402] on icon at bounding box center [948, 402] width 8 height 8
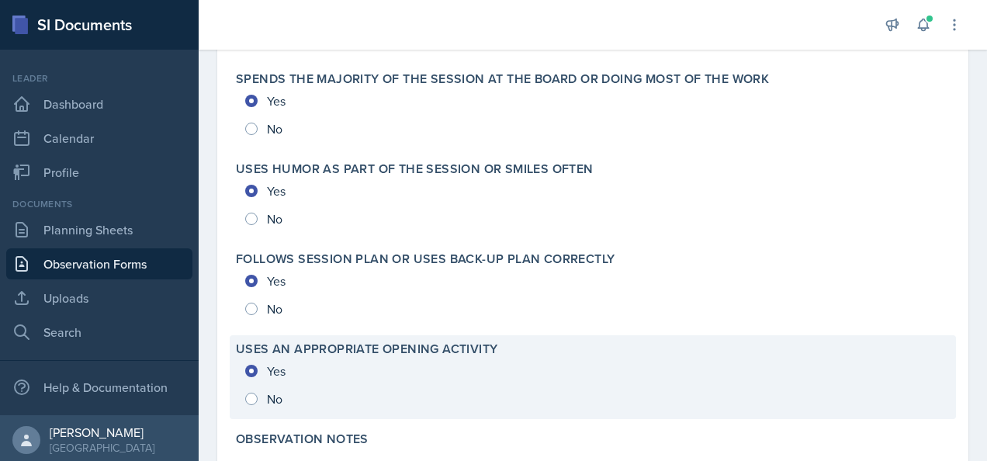
scroll to position [3473, 0]
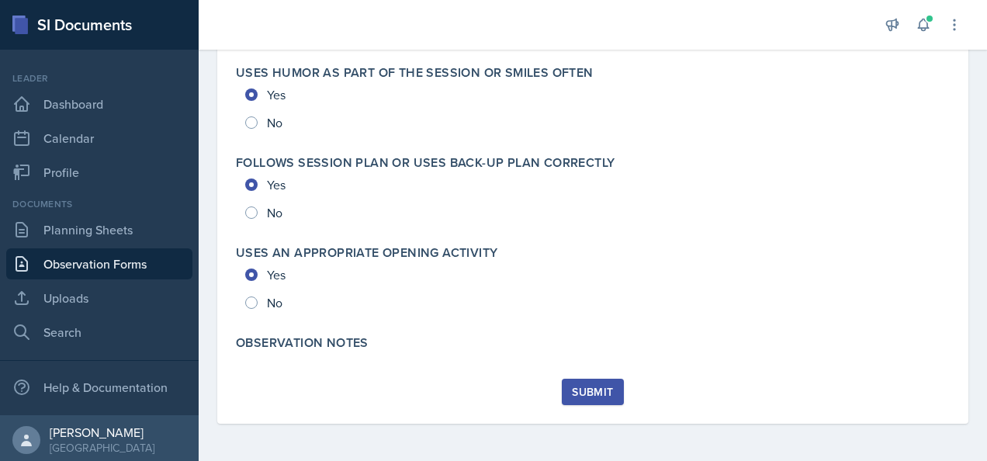
click at [578, 398] on div "Submit" at bounding box center [592, 391] width 41 height 12
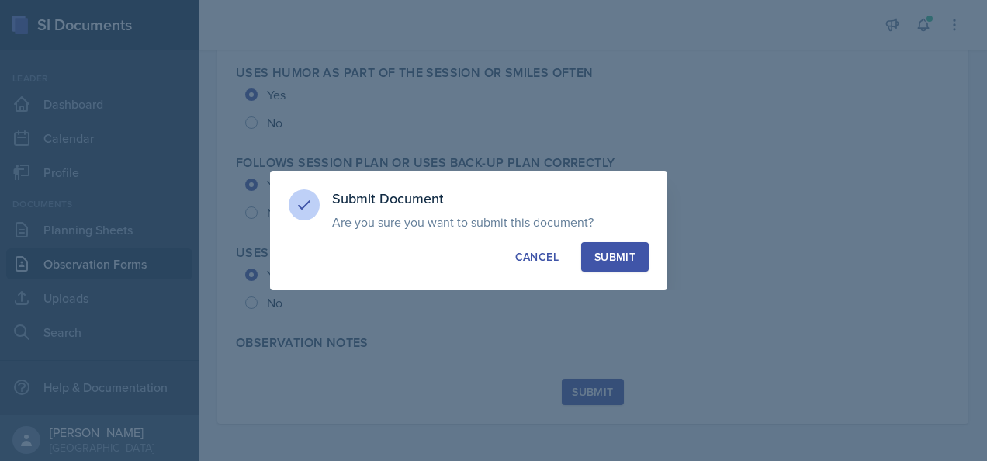
click at [624, 254] on div "Submit" at bounding box center [614, 257] width 41 height 16
radio input "true"
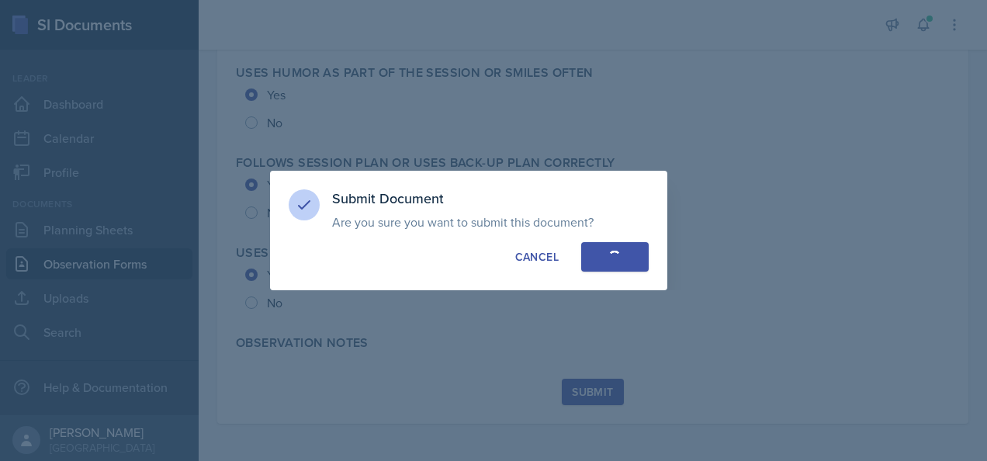
radio input "true"
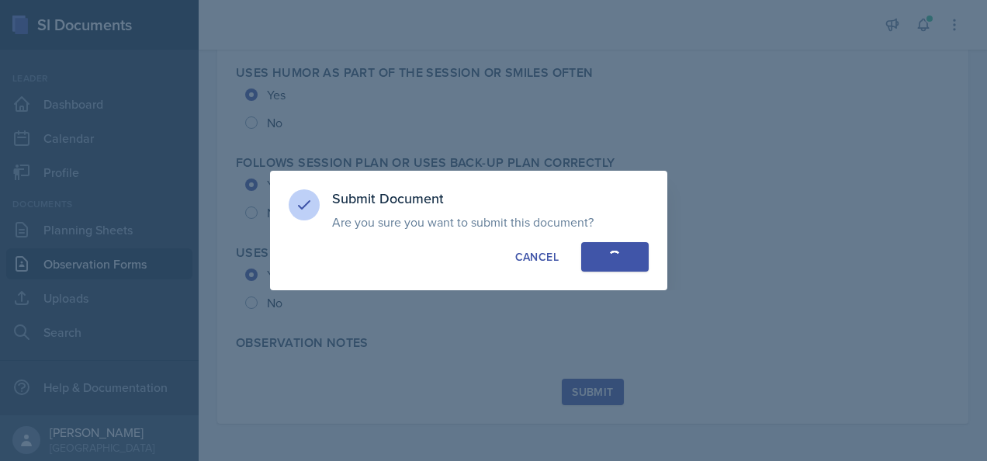
radio input "true"
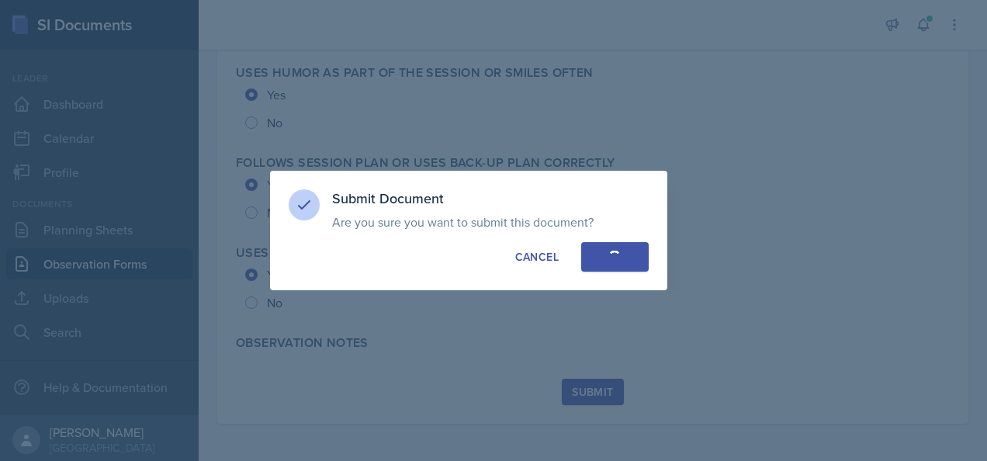
radio input "true"
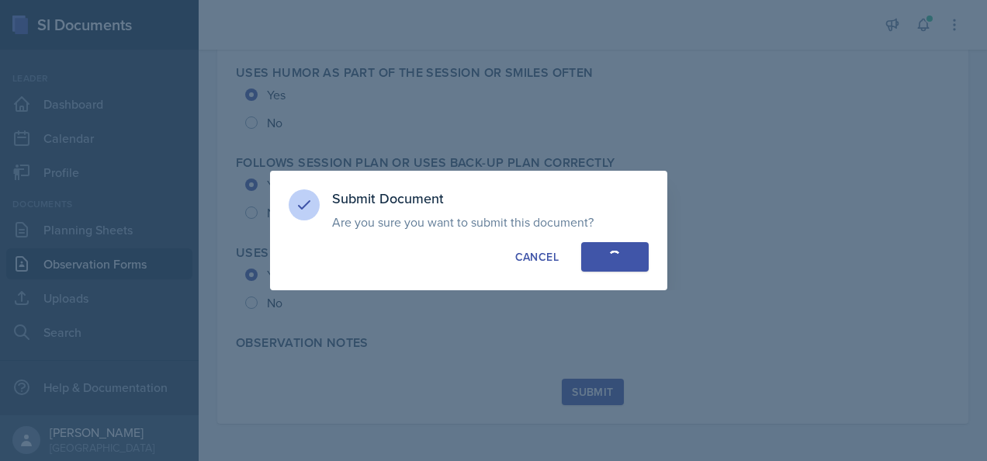
radio input "true"
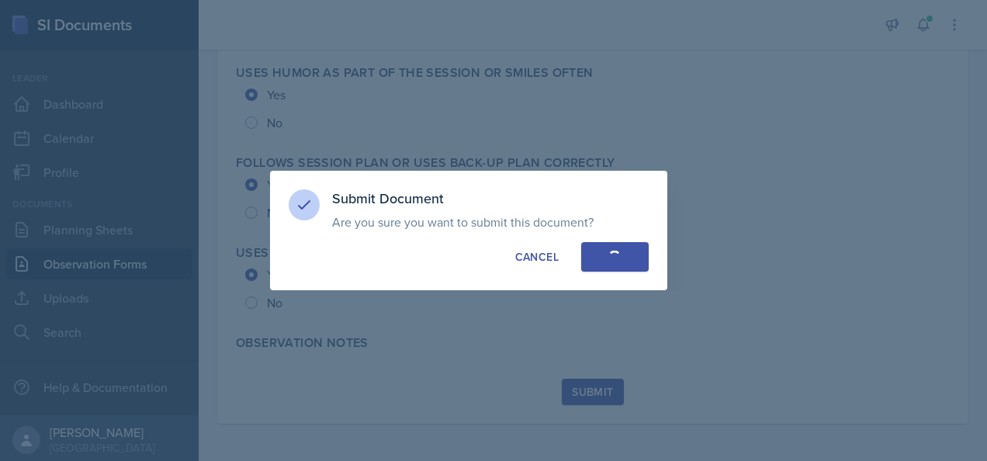
radio input "true"
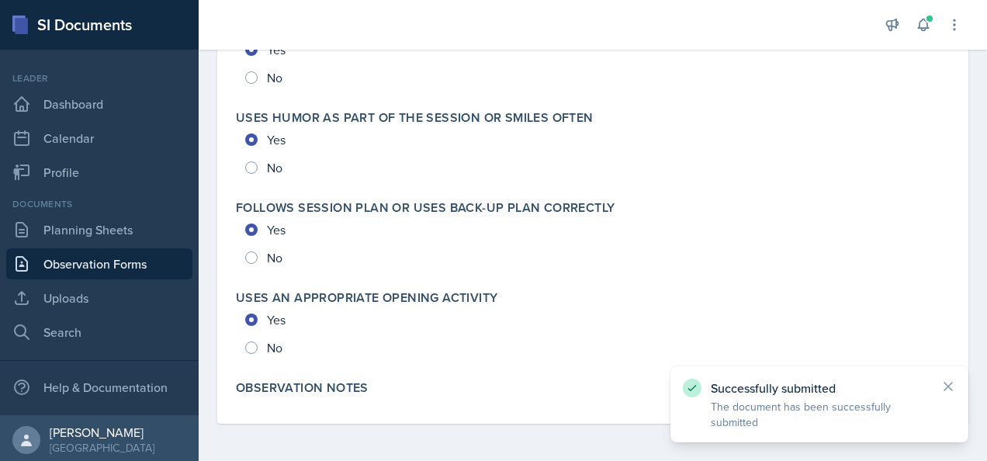
scroll to position [3428, 0]
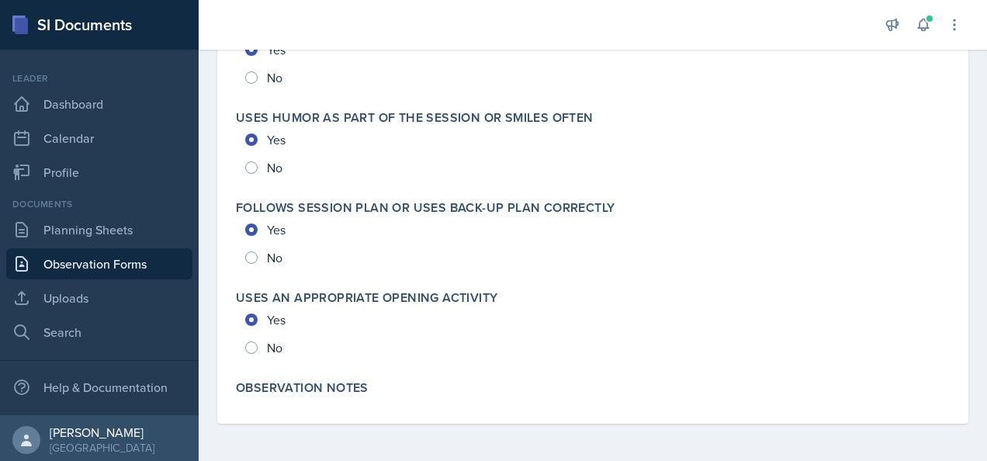
click at [43, 261] on link "Observation Forms" at bounding box center [99, 263] width 186 height 31
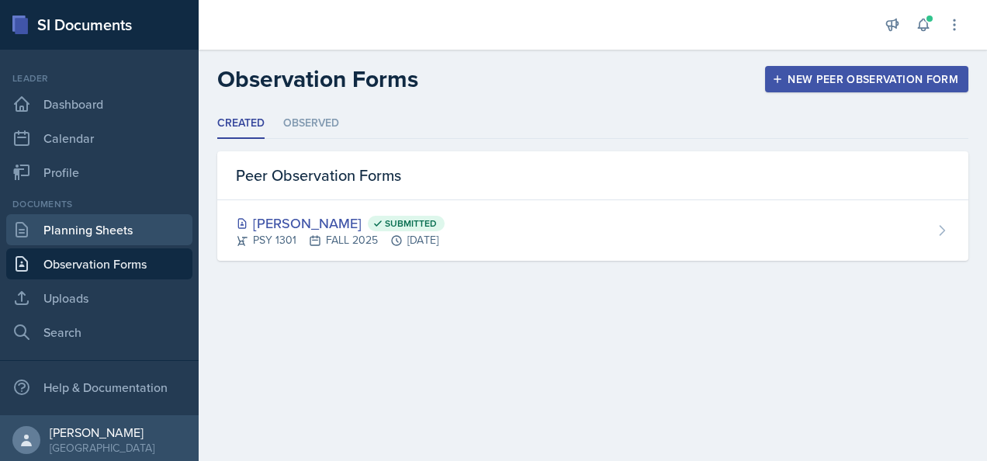
click at [67, 224] on link "Planning Sheets" at bounding box center [99, 229] width 186 height 31
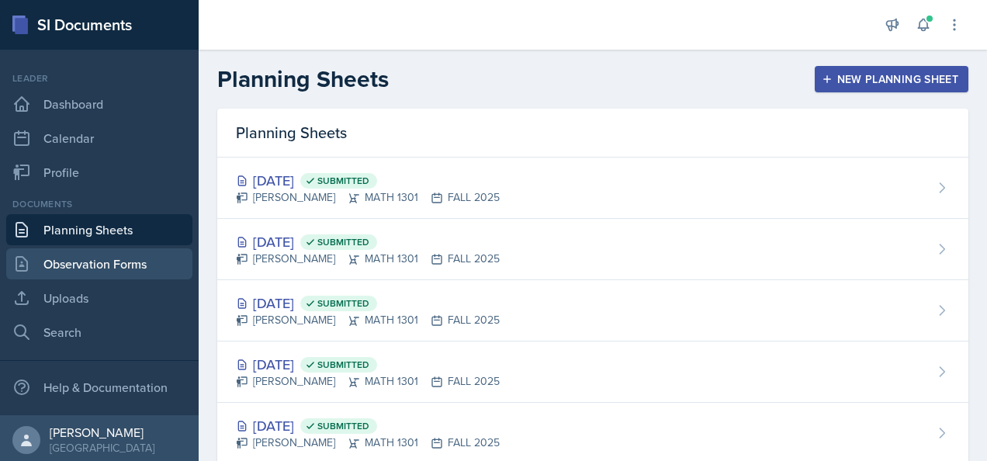
click at [137, 271] on link "Observation Forms" at bounding box center [99, 263] width 186 height 31
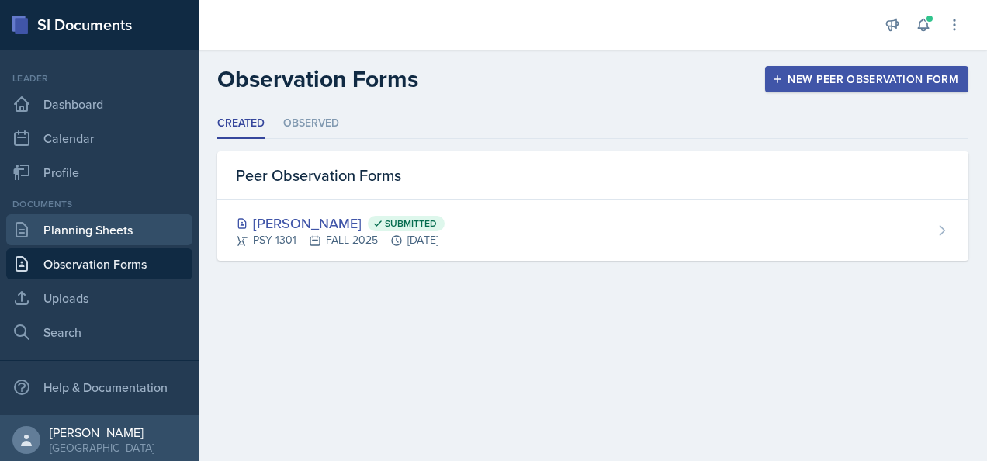
click at [136, 226] on link "Planning Sheets" at bounding box center [99, 229] width 186 height 31
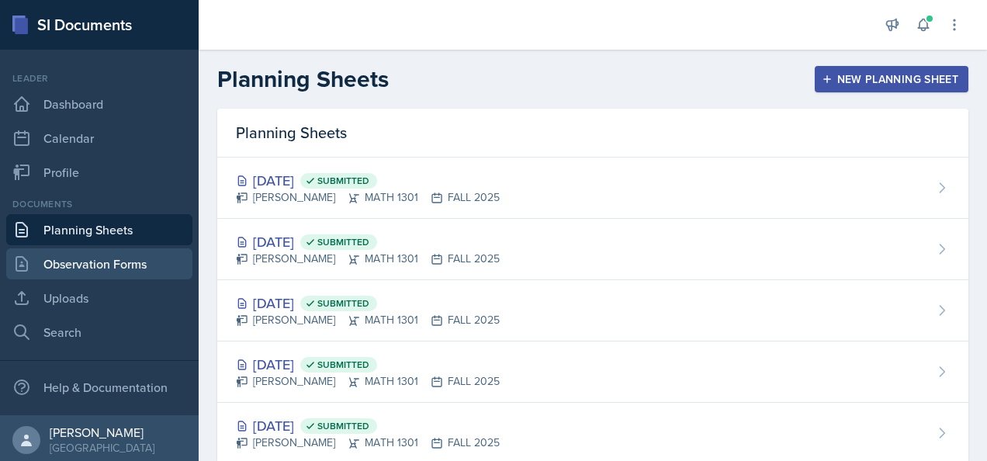
click at [131, 266] on link "Observation Forms" at bounding box center [99, 263] width 186 height 31
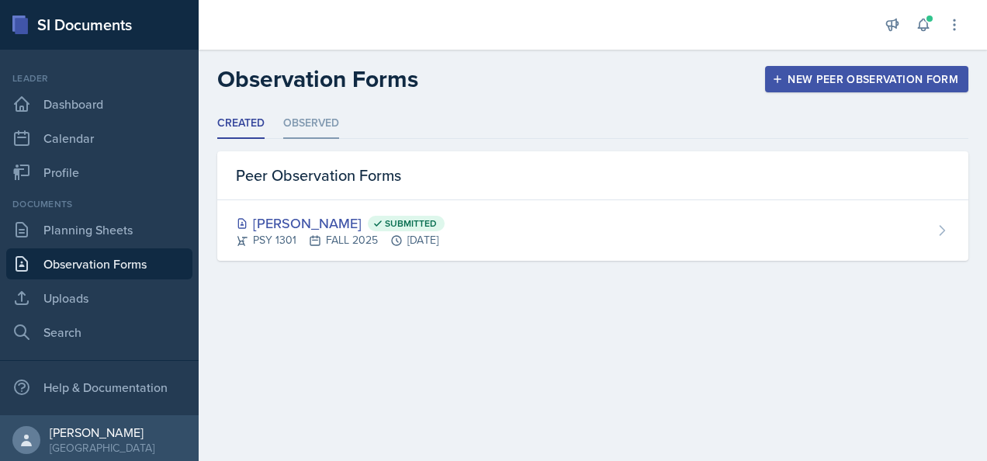
click at [299, 122] on li "Observed" at bounding box center [311, 124] width 56 height 30
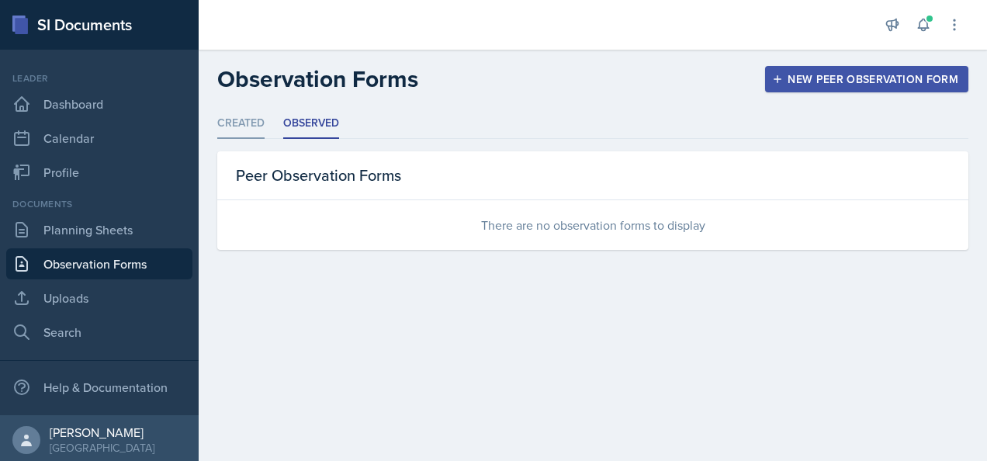
click at [238, 131] on li "Created" at bounding box center [240, 124] width 47 height 30
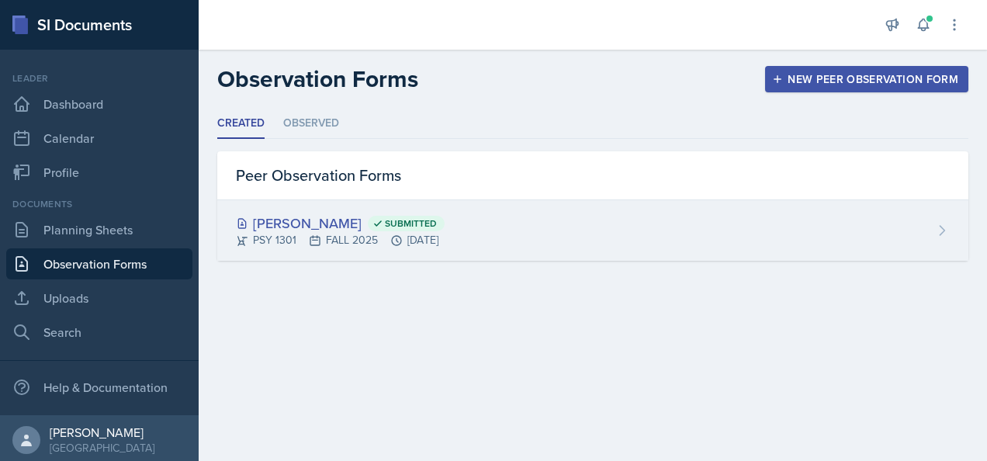
click at [483, 230] on div "[PERSON_NAME] Submitted PSY 1301 FALL 2025 [DATE]" at bounding box center [592, 230] width 751 height 60
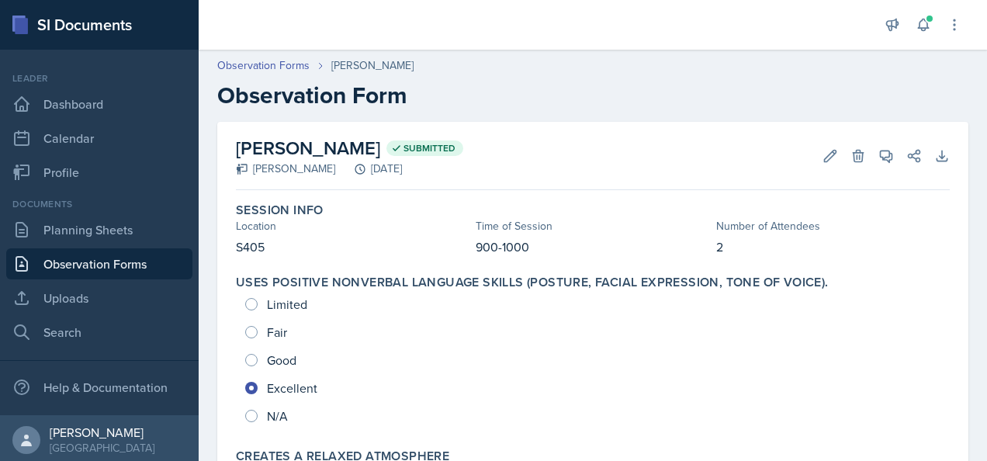
click at [123, 223] on link "Planning Sheets" at bounding box center [99, 229] width 186 height 31
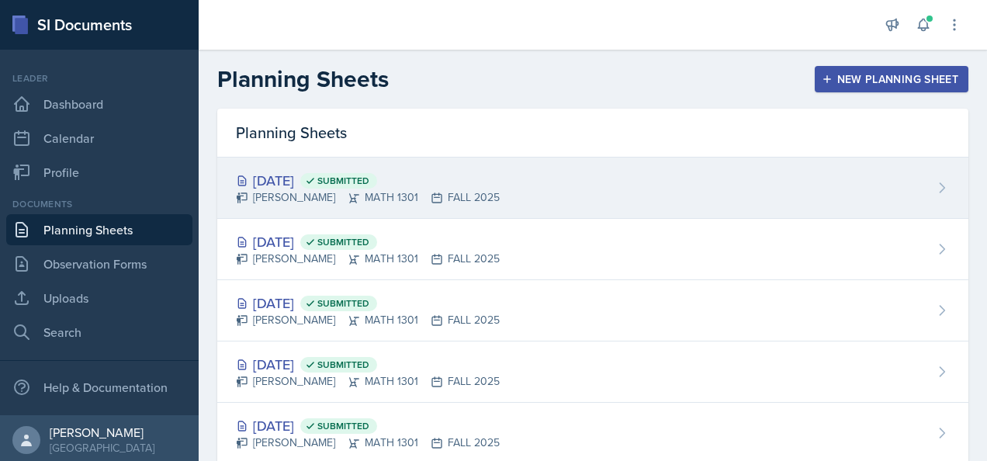
click at [894, 183] on div "[DATE] Submitted [PERSON_NAME] MATH 1301 FALL 2025" at bounding box center [592, 187] width 751 height 61
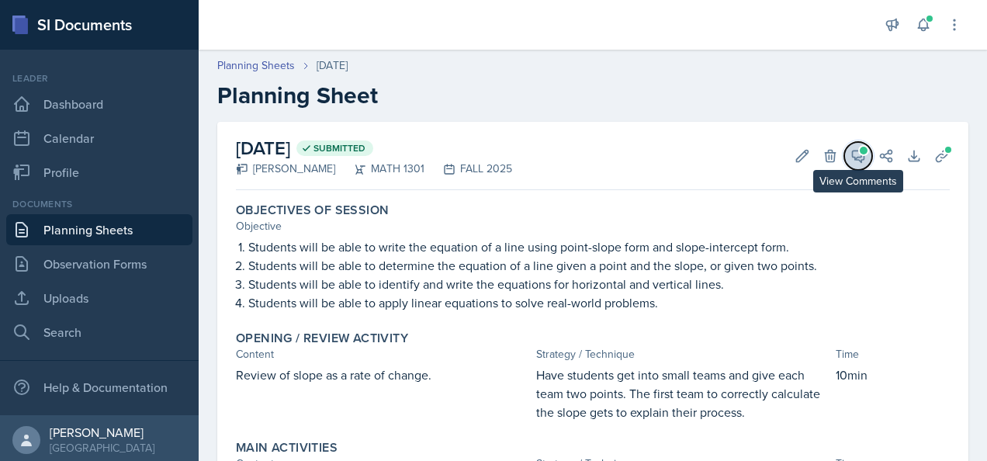
click at [859, 153] on span at bounding box center [863, 151] width 8 height 8
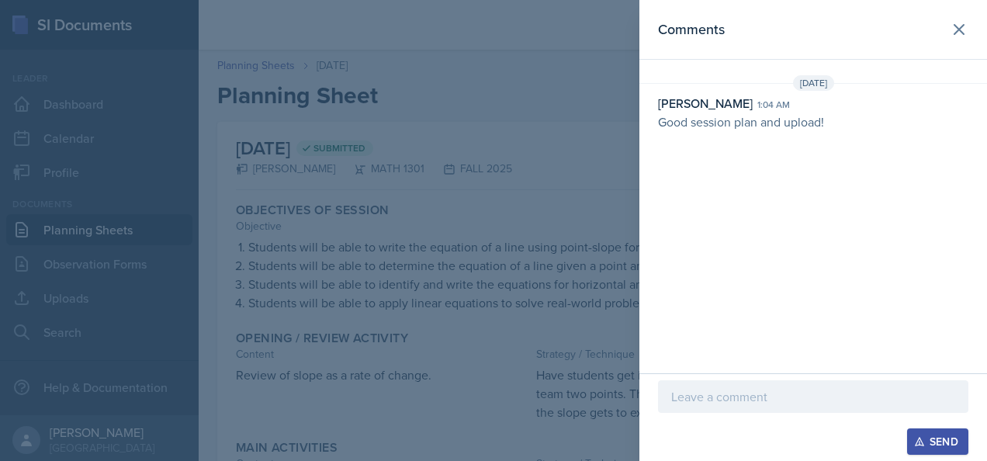
click at [606, 98] on div at bounding box center [493, 230] width 987 height 461
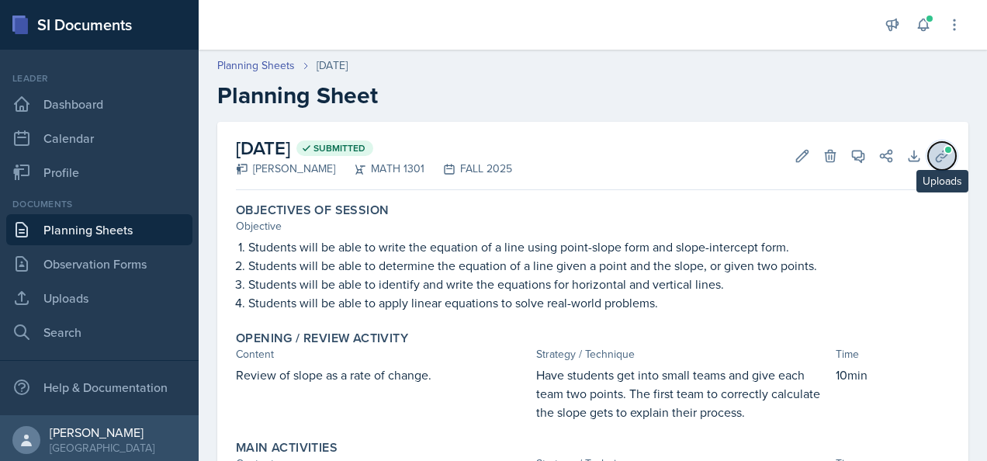
click at [934, 150] on icon at bounding box center [942, 156] width 16 height 16
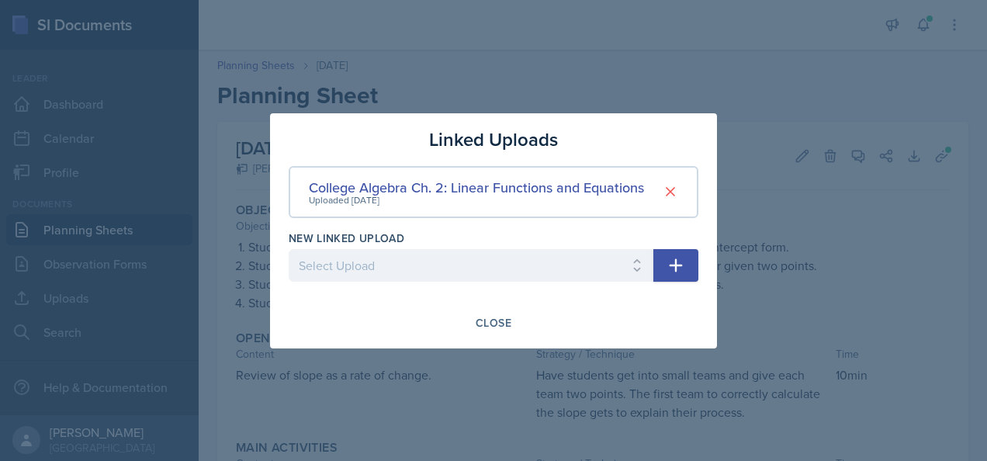
click at [805, 111] on div at bounding box center [493, 230] width 987 height 461
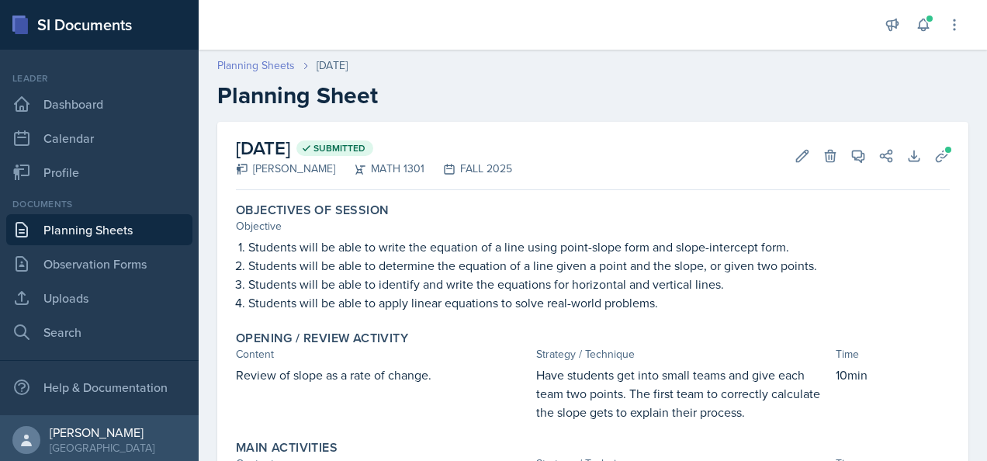
click at [251, 61] on link "Planning Sheets" at bounding box center [256, 65] width 78 height 16
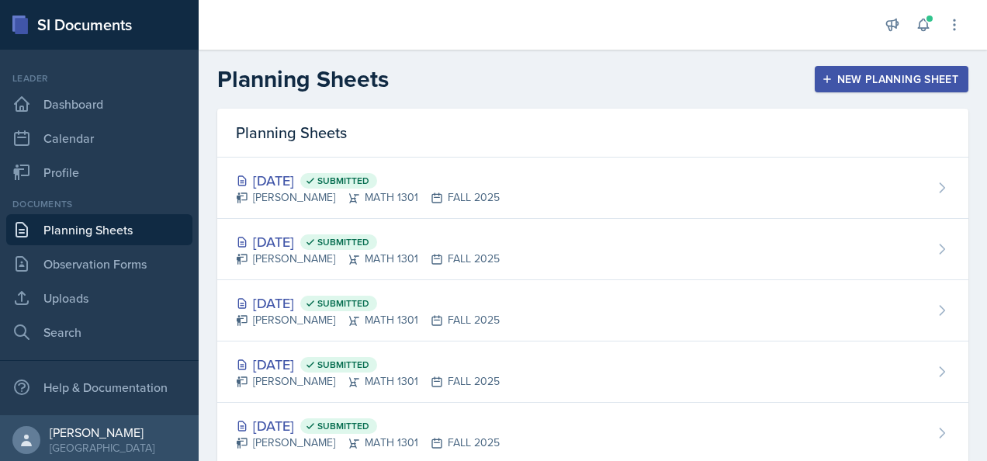
drag, startPoint x: 394, startPoint y: 75, endPoint x: 192, endPoint y: 96, distance: 202.7
click at [192, 96] on div "SI Documents Leader Dashboard Calendar Profile Documents Planning Sheets Observ…" at bounding box center [493, 230] width 987 height 461
drag, startPoint x: 192, startPoint y: 96, endPoint x: 428, endPoint y: 65, distance: 237.8
click at [428, 65] on div "Planning Sheets New Planning Sheet" at bounding box center [593, 79] width 788 height 28
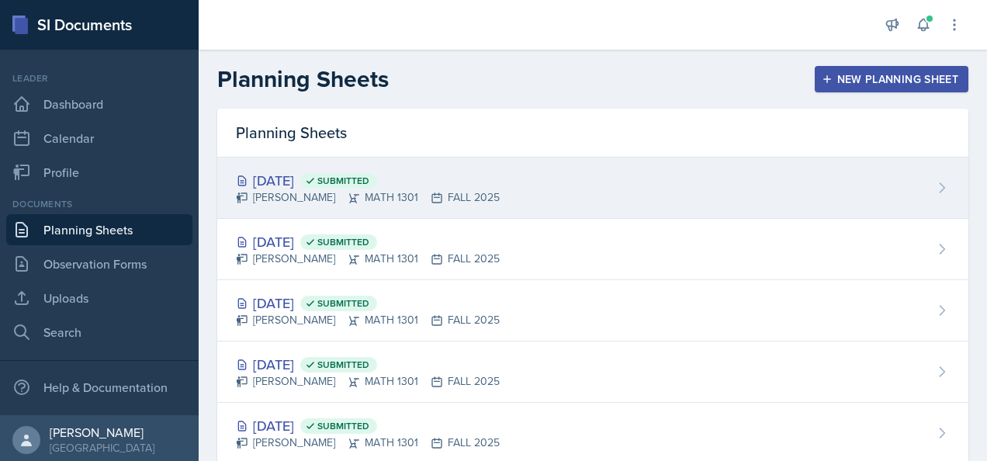
click at [517, 193] on div "[DATE] Submitted [PERSON_NAME] MATH 1301 FALL 2025" at bounding box center [592, 187] width 751 height 61
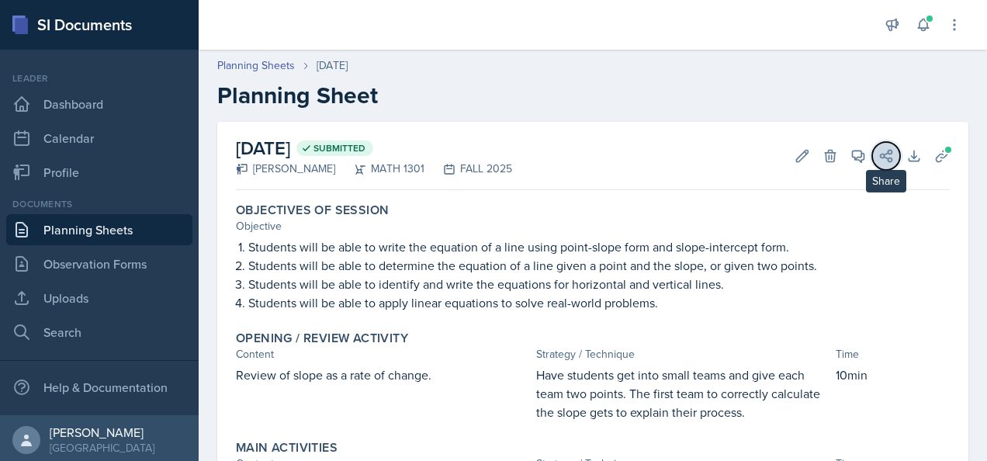
click at [878, 156] on icon at bounding box center [886, 156] width 16 height 16
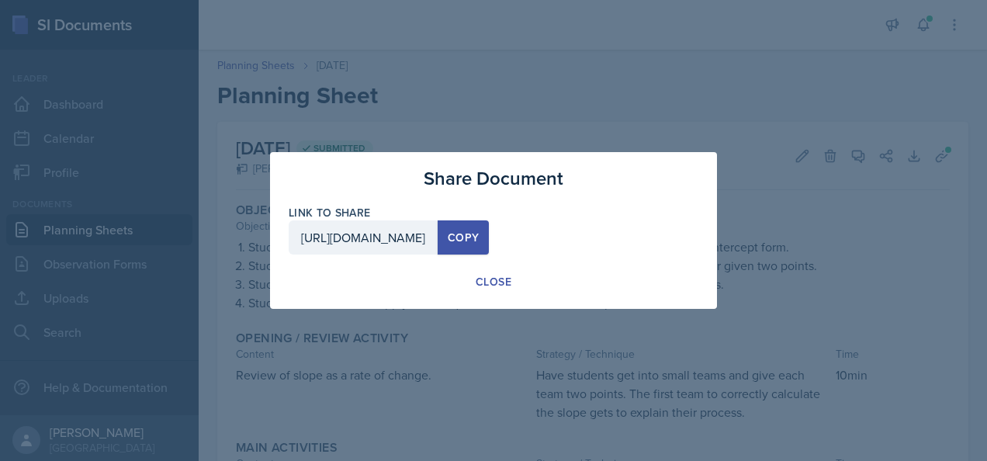
click at [479, 233] on div "Copy" at bounding box center [463, 237] width 31 height 12
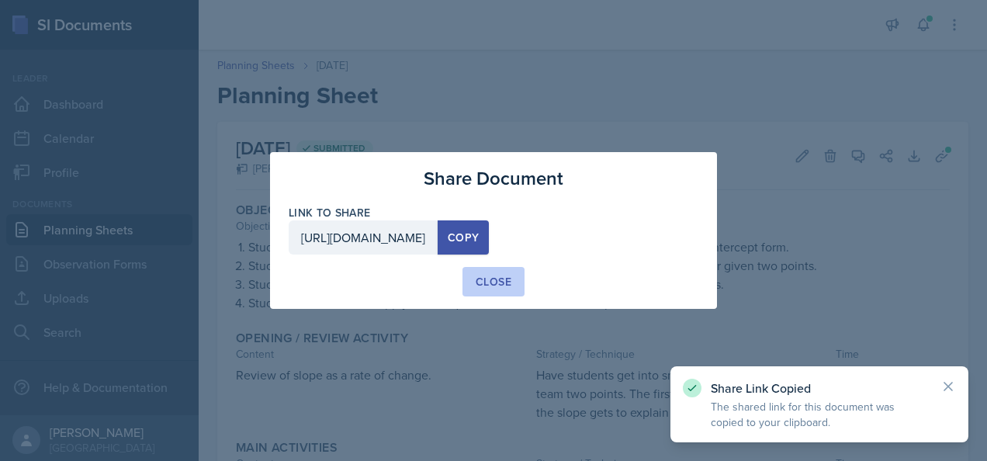
click at [485, 283] on div "Close" at bounding box center [493, 282] width 36 height 16
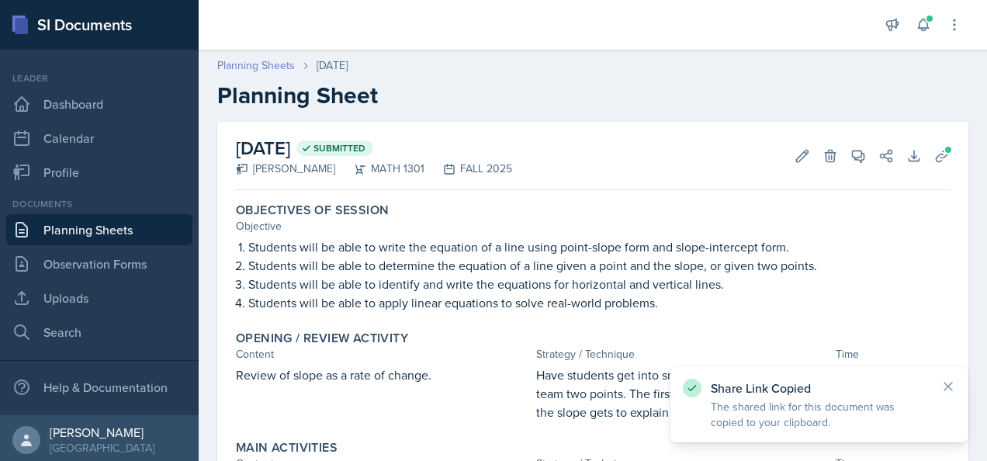
click at [244, 67] on link "Planning Sheets" at bounding box center [256, 65] width 78 height 16
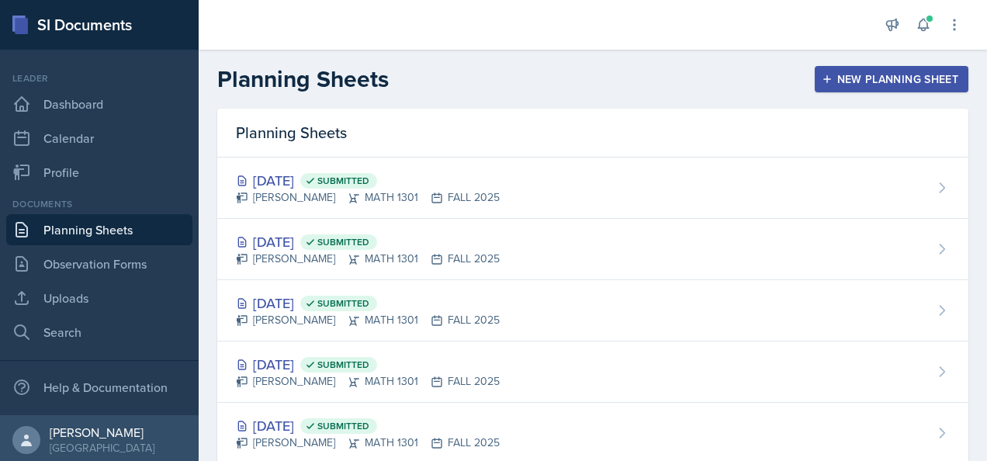
click at [867, 85] on div "New Planning Sheet" at bounding box center [890, 79] width 133 height 12
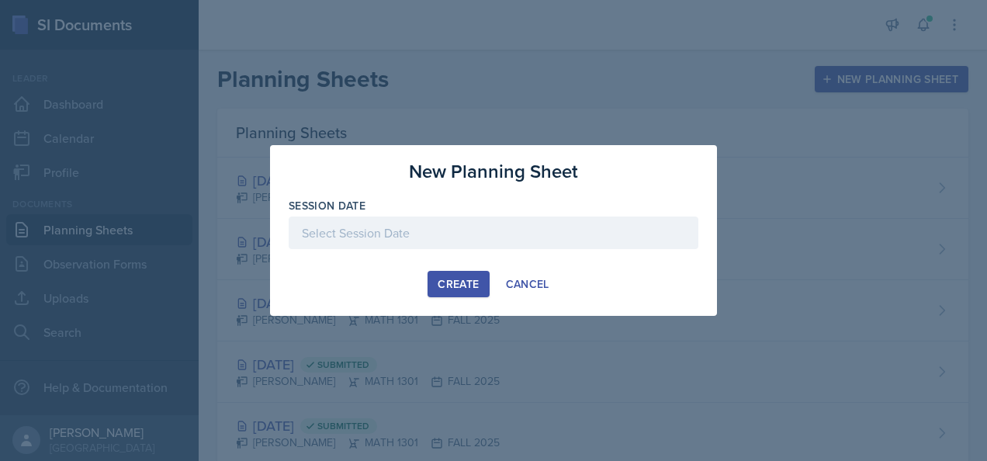
click at [547, 230] on div at bounding box center [493, 232] width 409 height 33
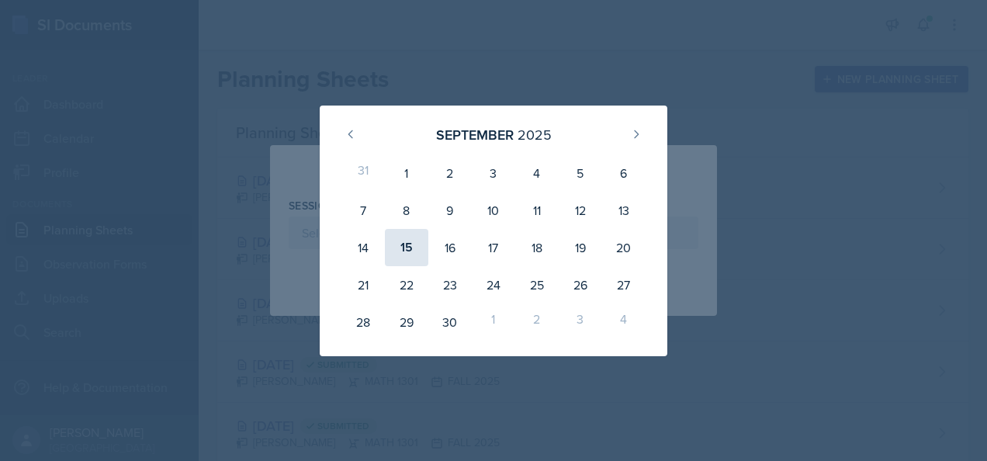
click at [405, 239] on div "15" at bounding box center [406, 247] width 43 height 37
type input "[DATE]"
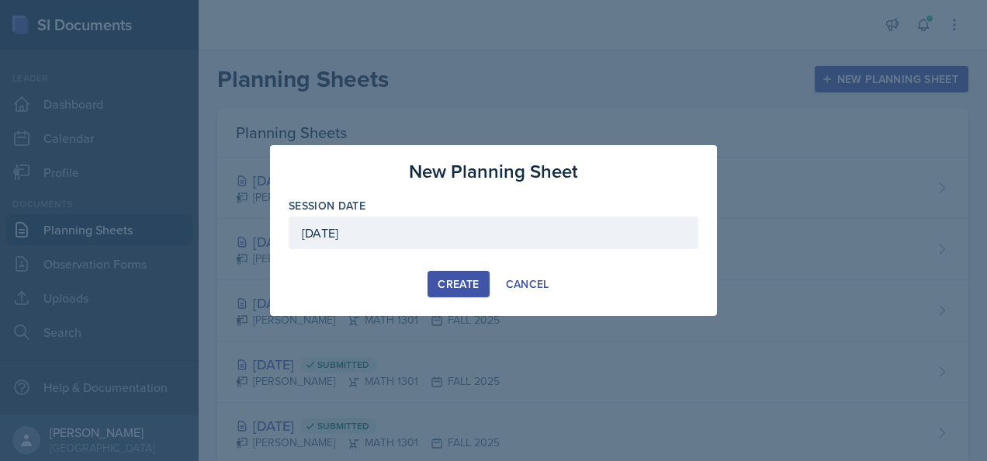
click at [470, 281] on div "Create" at bounding box center [457, 284] width 41 height 12
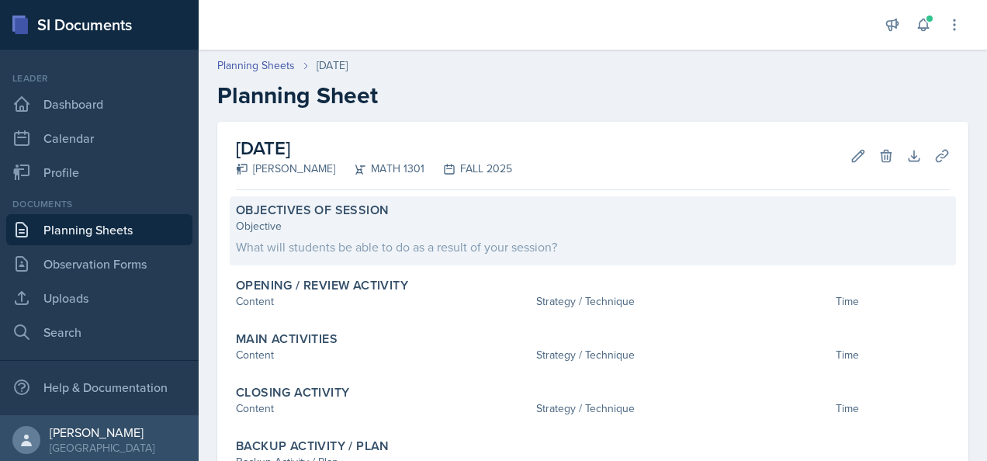
click at [568, 256] on div "Objectives of Session Objective What will students be able to do as a result of…" at bounding box center [593, 230] width 726 height 69
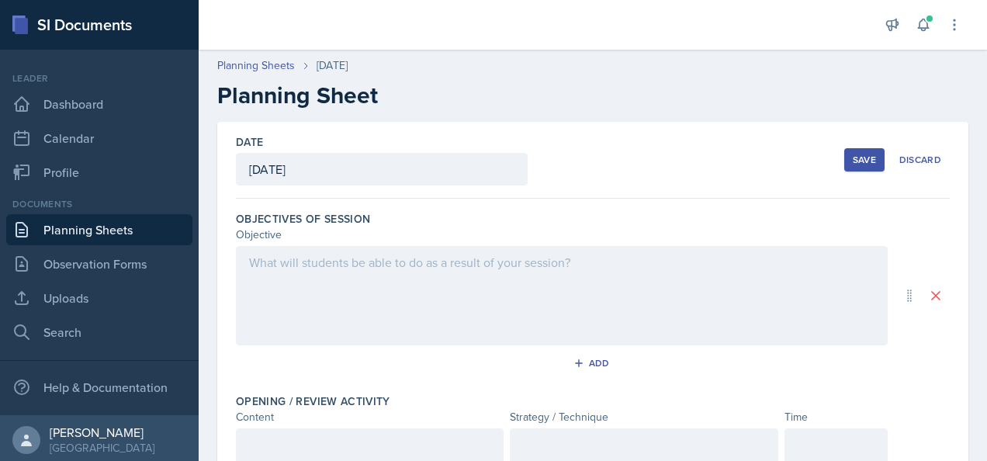
drag, startPoint x: 481, startPoint y: 306, endPoint x: 490, endPoint y: 299, distance: 12.1
click at [489, 301] on div at bounding box center [561, 295] width 651 height 99
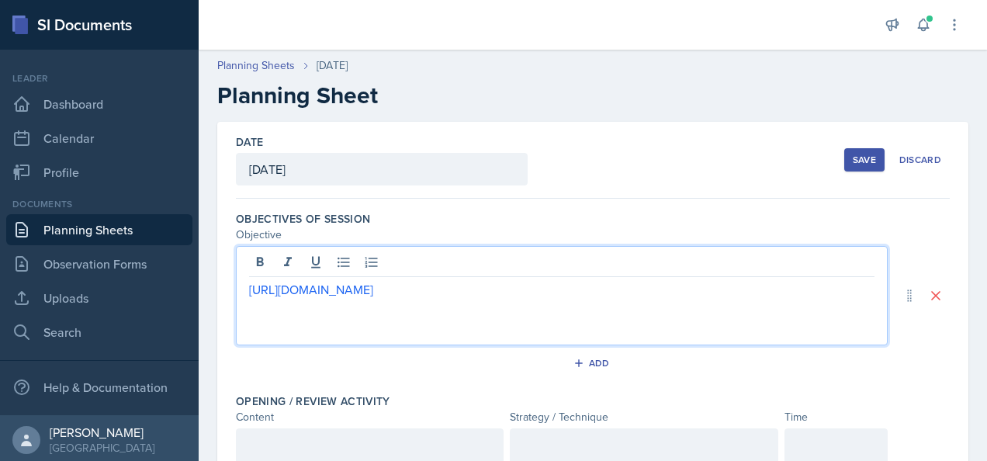
click at [600, 190] on div "Date [DATE] [DATE] 31 1 2 3 4 5 6 7 8 9 10 11 12 13 14 15 16 17 18 19 20 21 22 …" at bounding box center [593, 160] width 714 height 77
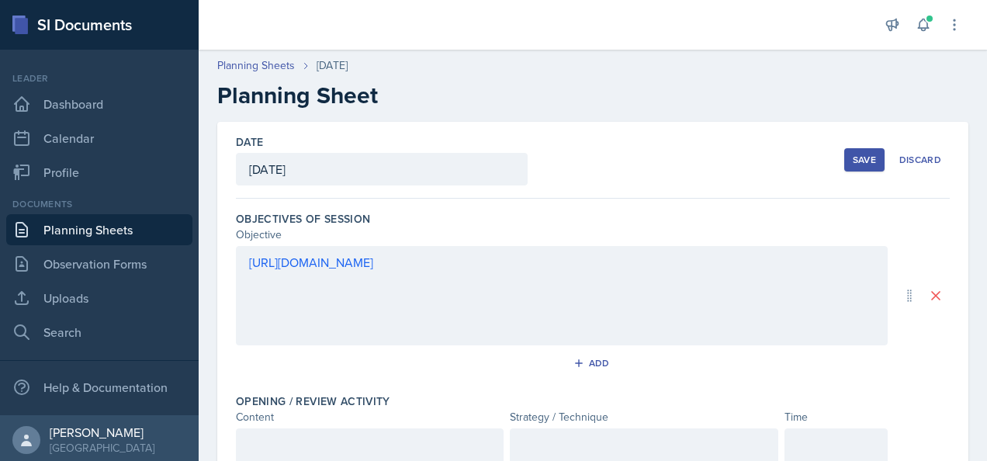
click at [854, 155] on div "Save" at bounding box center [863, 160] width 23 height 12
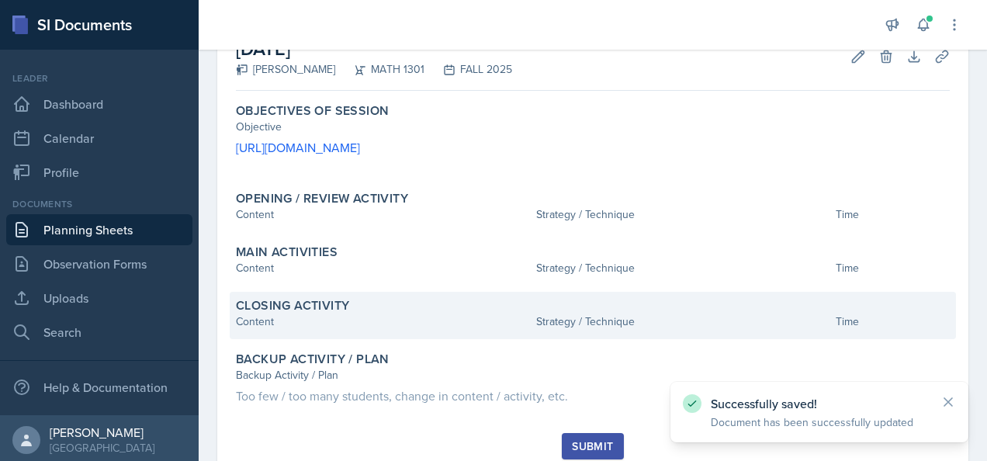
scroll to position [154, 0]
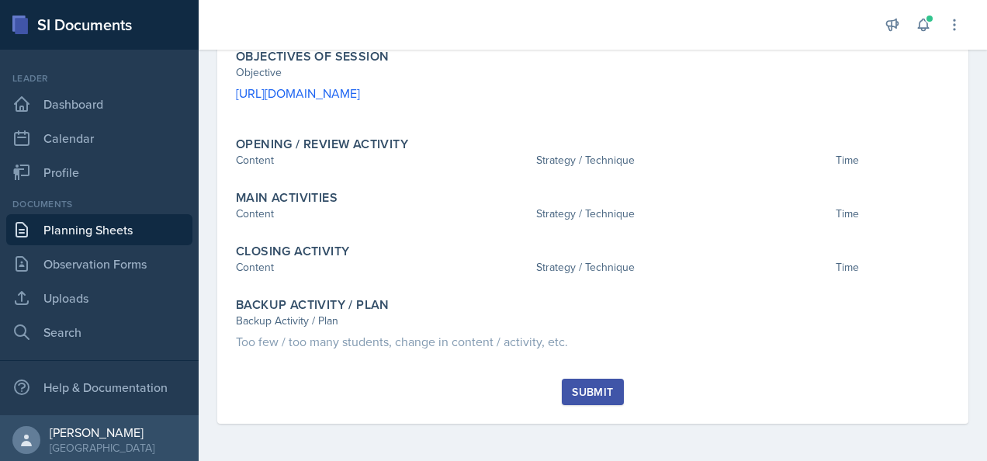
click at [590, 387] on div "Submit" at bounding box center [592, 391] width 41 height 12
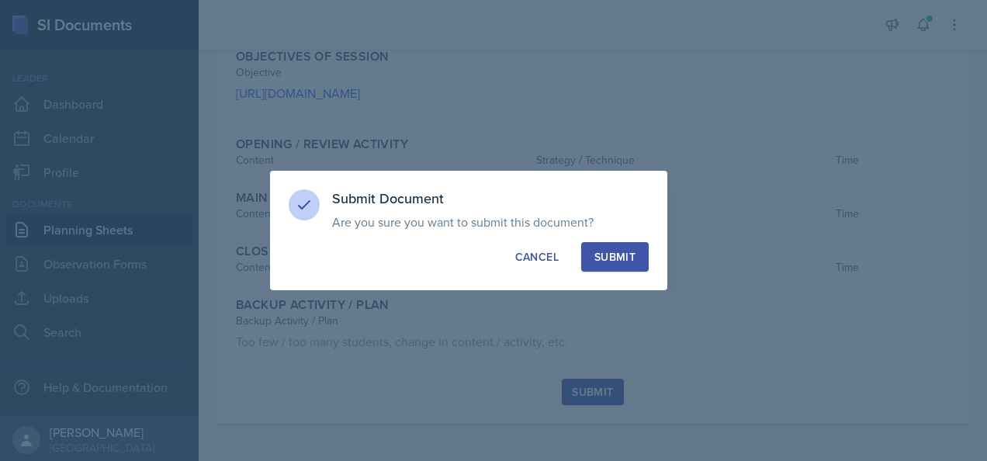
click at [612, 254] on div "Submit" at bounding box center [614, 257] width 41 height 16
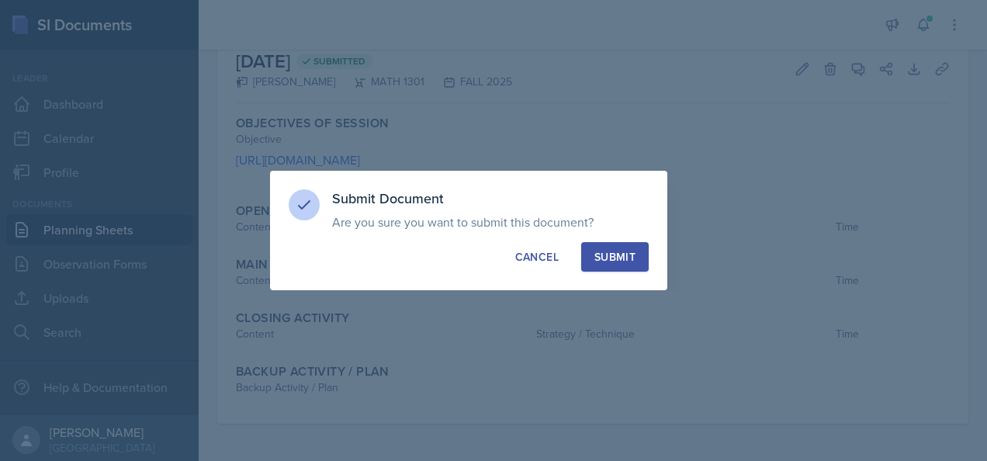
scroll to position [87, 0]
